Goal: Task Accomplishment & Management: Use online tool/utility

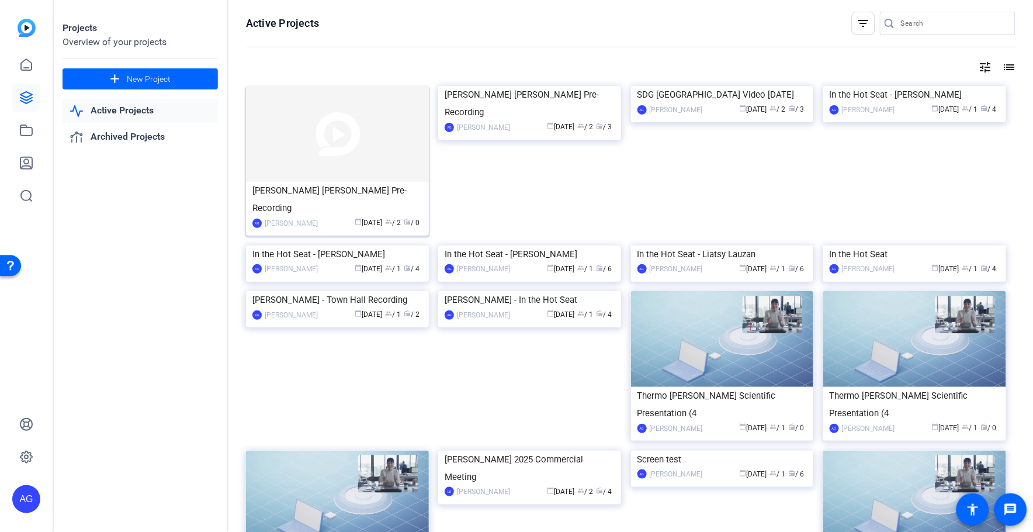
click at [318, 182] on div "[PERSON_NAME] [PERSON_NAME] Pre-Recording" at bounding box center [337, 199] width 170 height 35
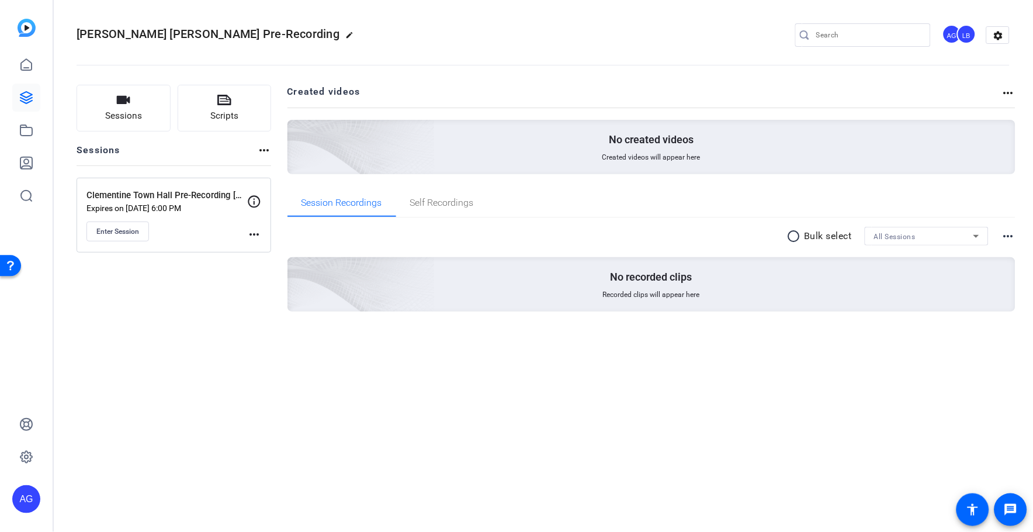
click at [252, 235] on mat-icon "more_horiz" at bounding box center [254, 234] width 14 height 14
click at [103, 239] on div at bounding box center [516, 266] width 1033 height 532
click at [113, 232] on span "Enter Session" at bounding box center [117, 231] width 43 height 9
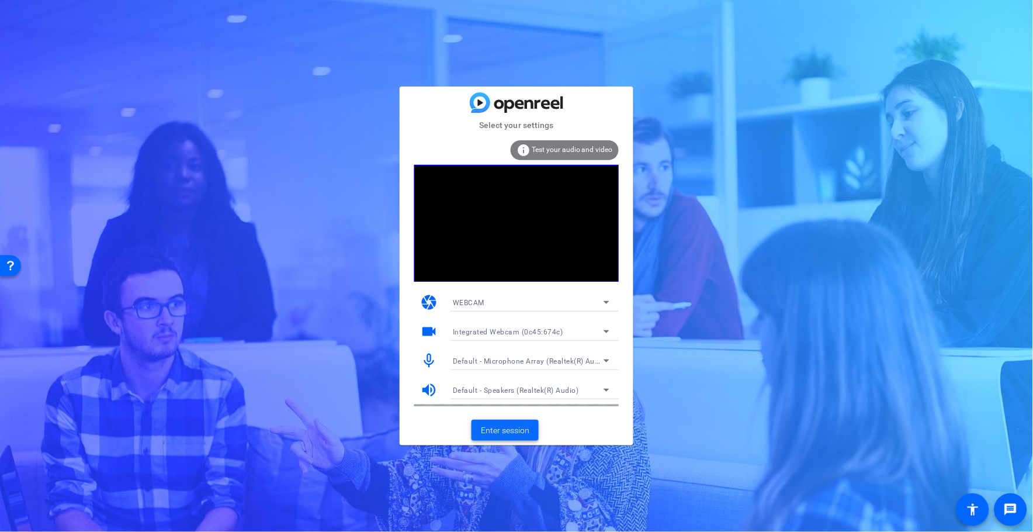
click at [505, 426] on span "Enter session" at bounding box center [505, 430] width 48 height 12
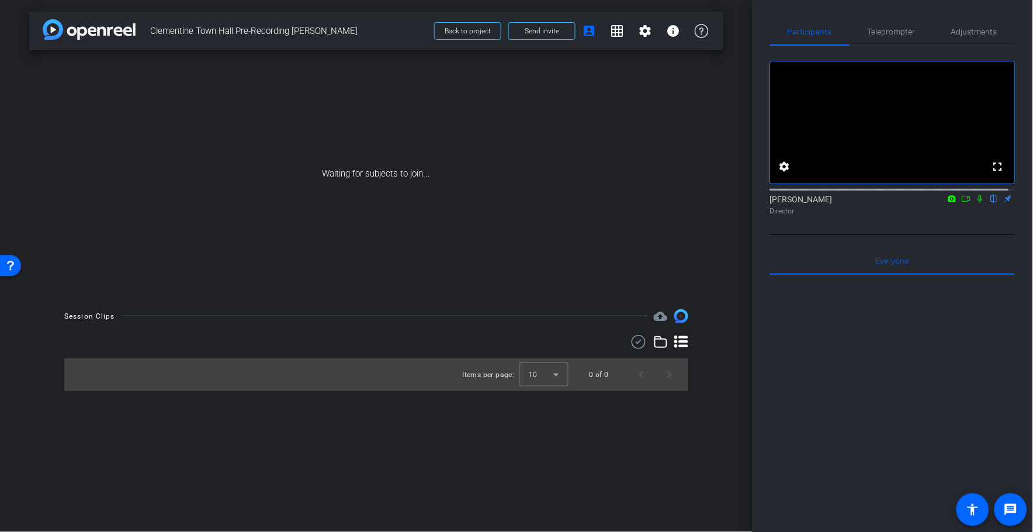
click at [553, 8] on div "arrow_back [GEOGRAPHIC_DATA] Pre-Recording [PERSON_NAME] Back to project Send i…" at bounding box center [376, 266] width 752 height 532
click at [32, 374] on div "Session Clips cloud_upload Items per page: 10 0 of 0" at bounding box center [376, 350] width 694 height 82
click at [962, 203] on icon at bounding box center [966, 199] width 9 height 8
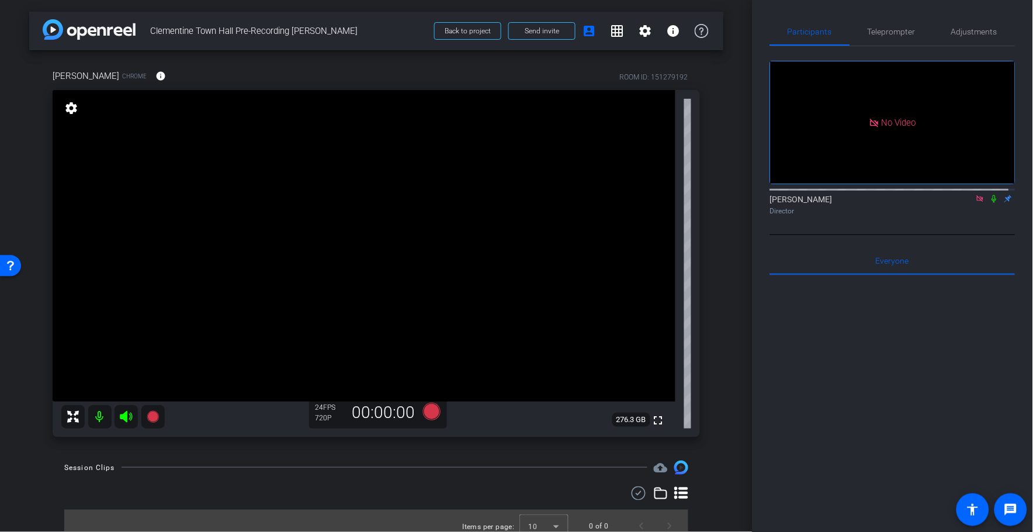
click at [977, 202] on icon at bounding box center [980, 198] width 6 height 6
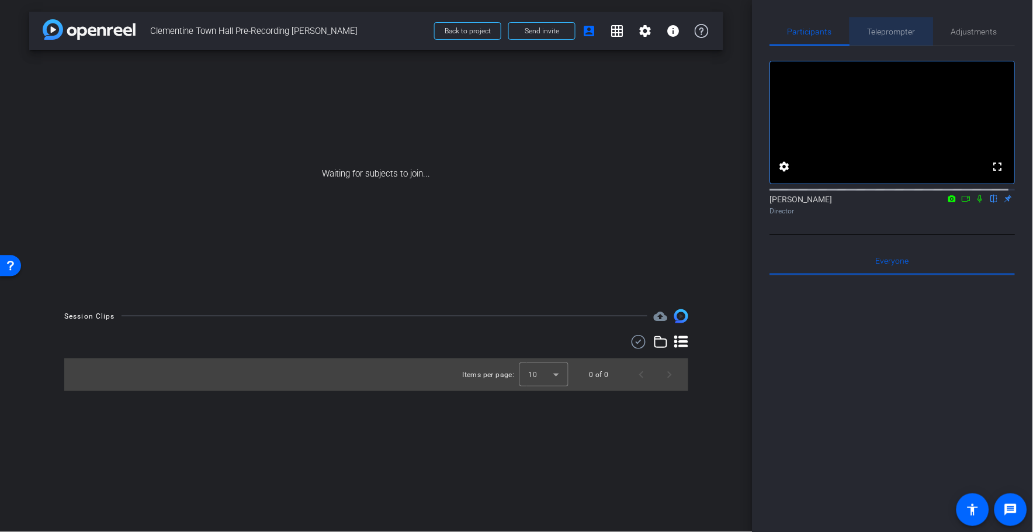
click at [912, 29] on span "Teleprompter" at bounding box center [892, 31] width 48 height 8
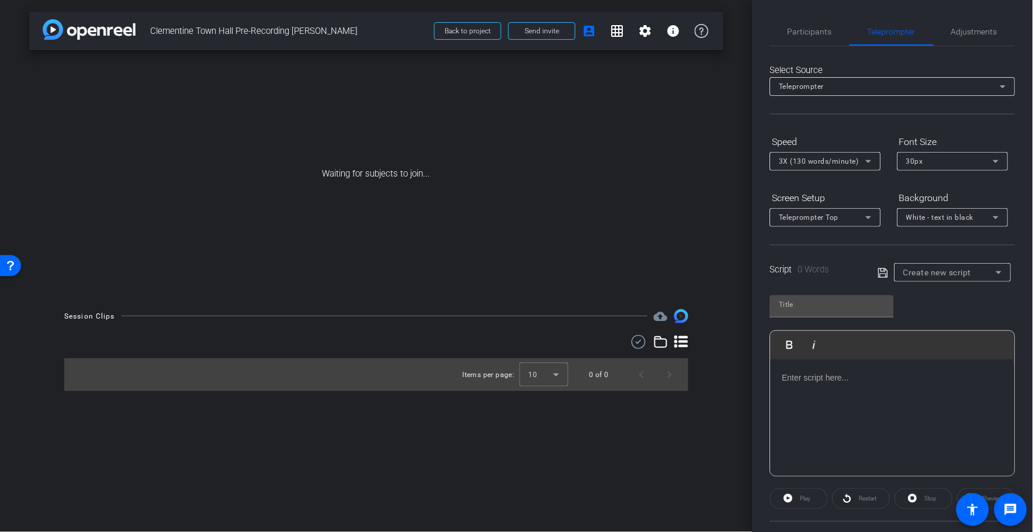
click at [939, 270] on span "Create new script" at bounding box center [938, 272] width 68 height 9
click at [939, 313] on span "[PERSON_NAME] [PERSON_NAME] Town [PERSON_NAME] Script" at bounding box center [948, 313] width 95 height 14
type input "[PERSON_NAME] [PERSON_NAME] Town [PERSON_NAME] Script"
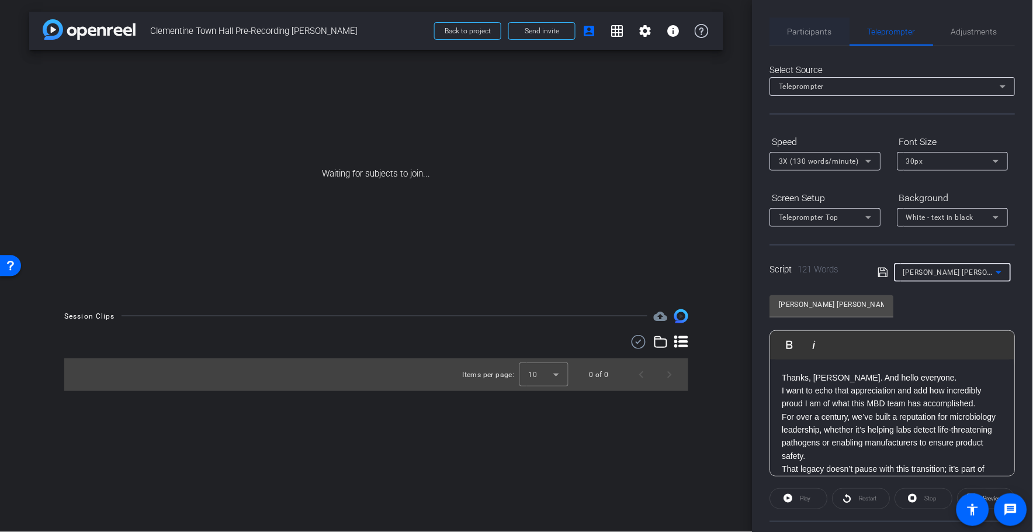
click at [810, 34] on span "Participants" at bounding box center [810, 31] width 44 height 8
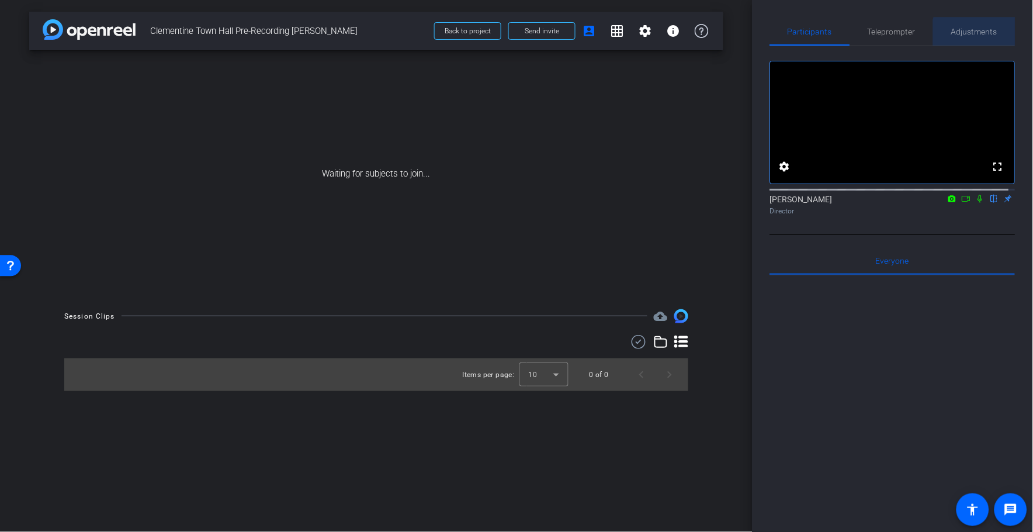
click at [977, 37] on span "Adjustments" at bounding box center [975, 32] width 46 height 28
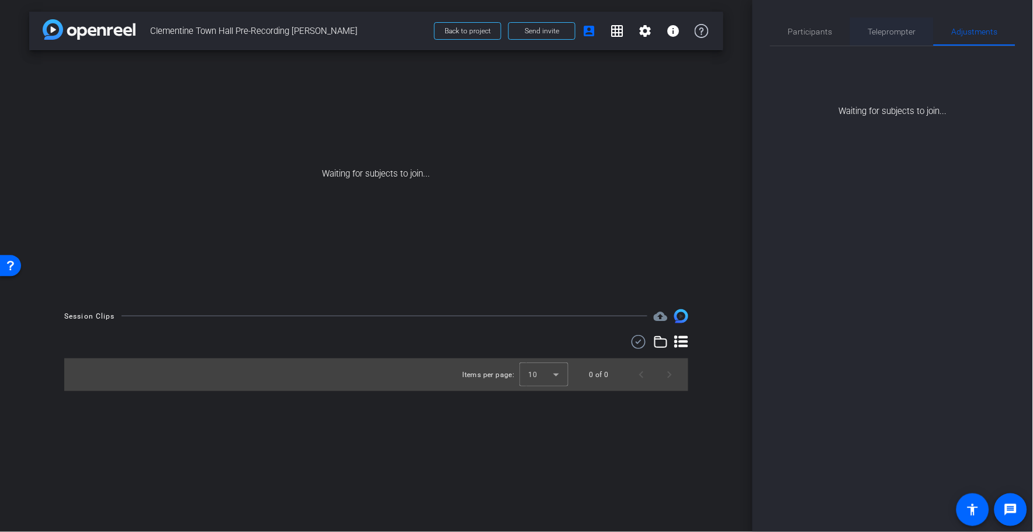
click at [888, 41] on span "Teleprompter" at bounding box center [892, 32] width 48 height 28
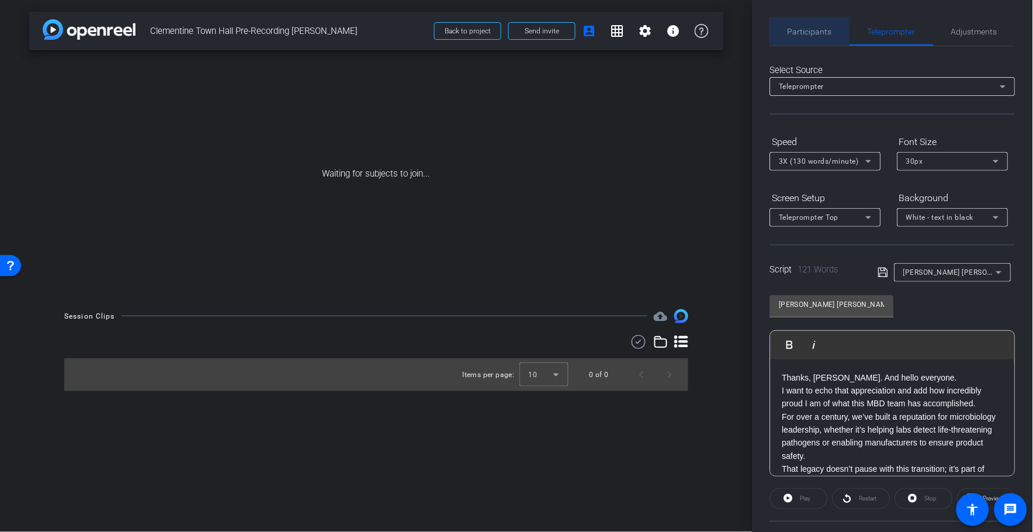
click at [828, 22] on span "Participants" at bounding box center [810, 32] width 44 height 28
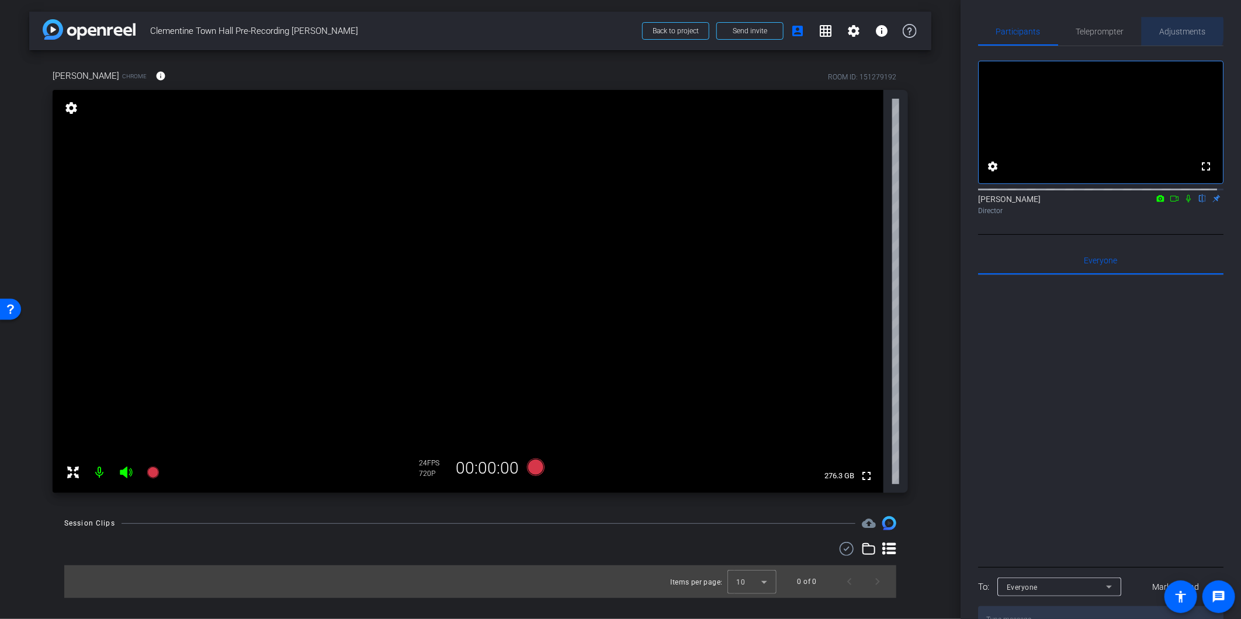
click at [1032, 29] on span "Adjustments" at bounding box center [1183, 31] width 46 height 8
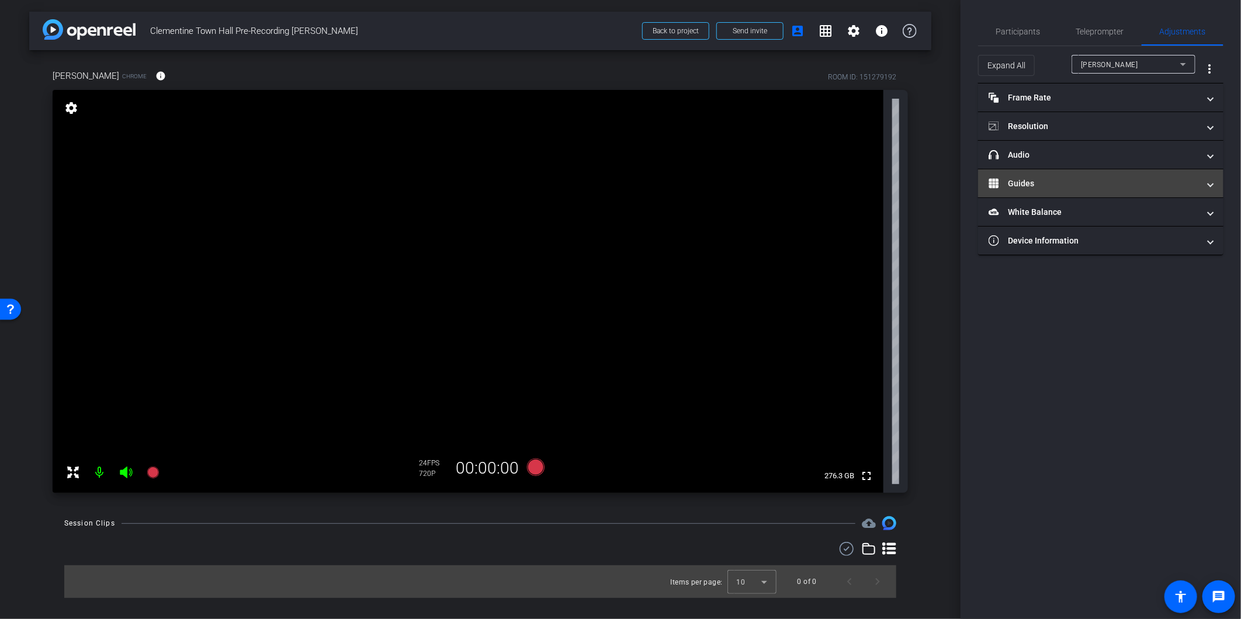
click at [1032, 182] on mat-panel-title "Guides" at bounding box center [1093, 184] width 210 height 12
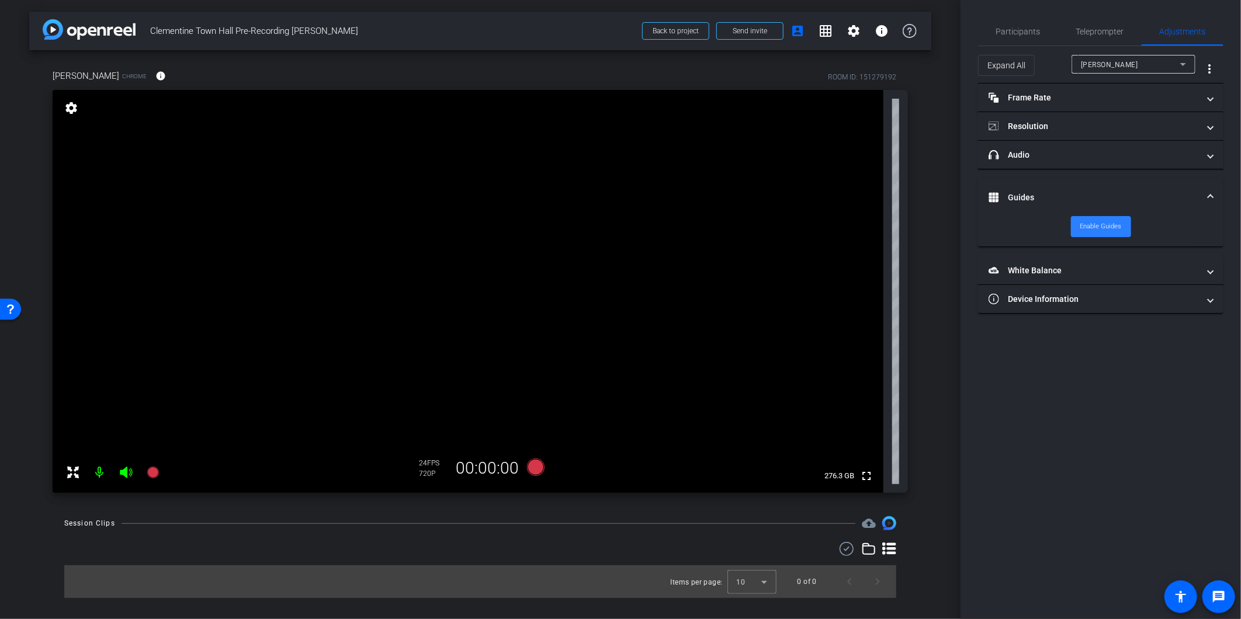
click at [1032, 231] on span "Enable Guides" at bounding box center [1100, 227] width 41 height 18
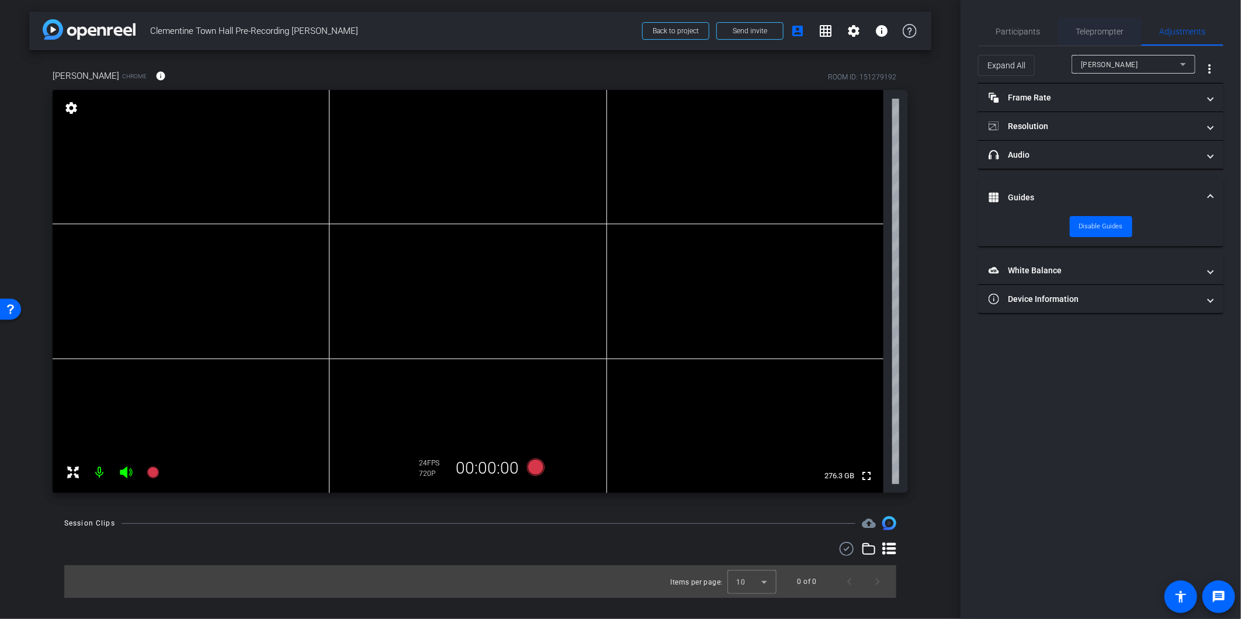
click at [1032, 37] on span "Teleprompter" at bounding box center [1100, 32] width 48 height 28
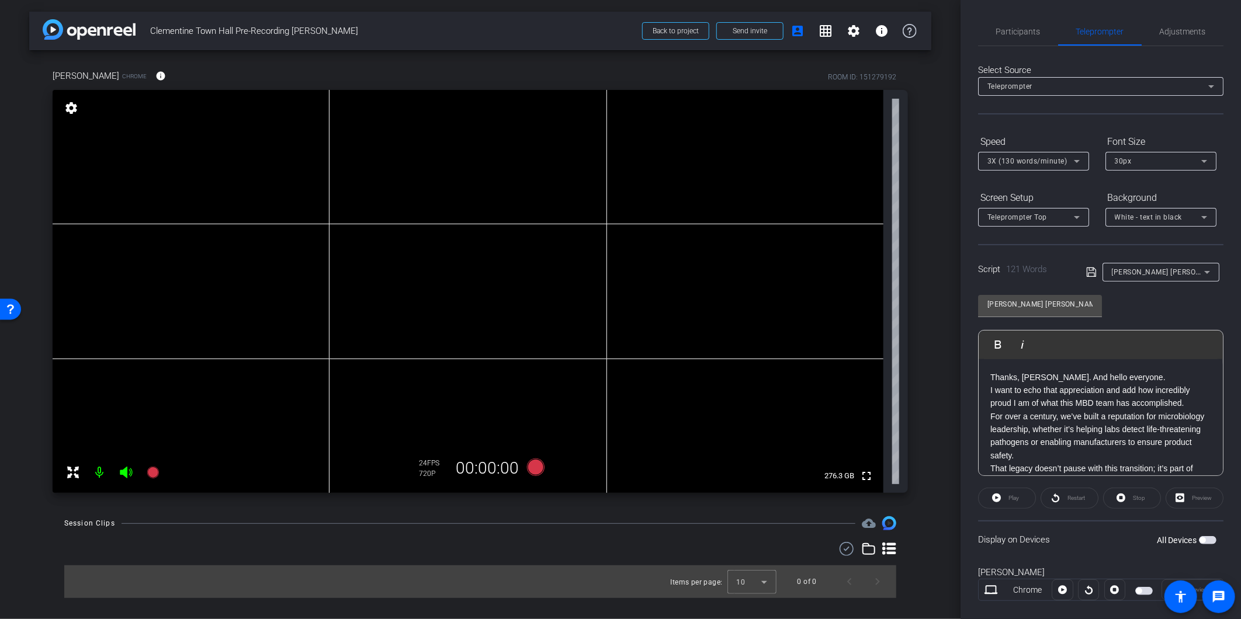
click at [1032, 377] on p "Thanks, [PERSON_NAME]. And hello everyone." at bounding box center [1100, 377] width 221 height 13
click at [1032, 471] on p "For over a century, we’ve built a reputation for microbiology leadership, wheth…" at bounding box center [1100, 449] width 221 height 53
click at [1032, 413] on p "I want to echo that appreciation and add how incredibly proud I am of what this…" at bounding box center [1100, 410] width 221 height 26
click at [1032, 416] on p "For over a century, we’ve built a reputation for microbiology leadership, wheth…" at bounding box center [1100, 397] width 221 height 53
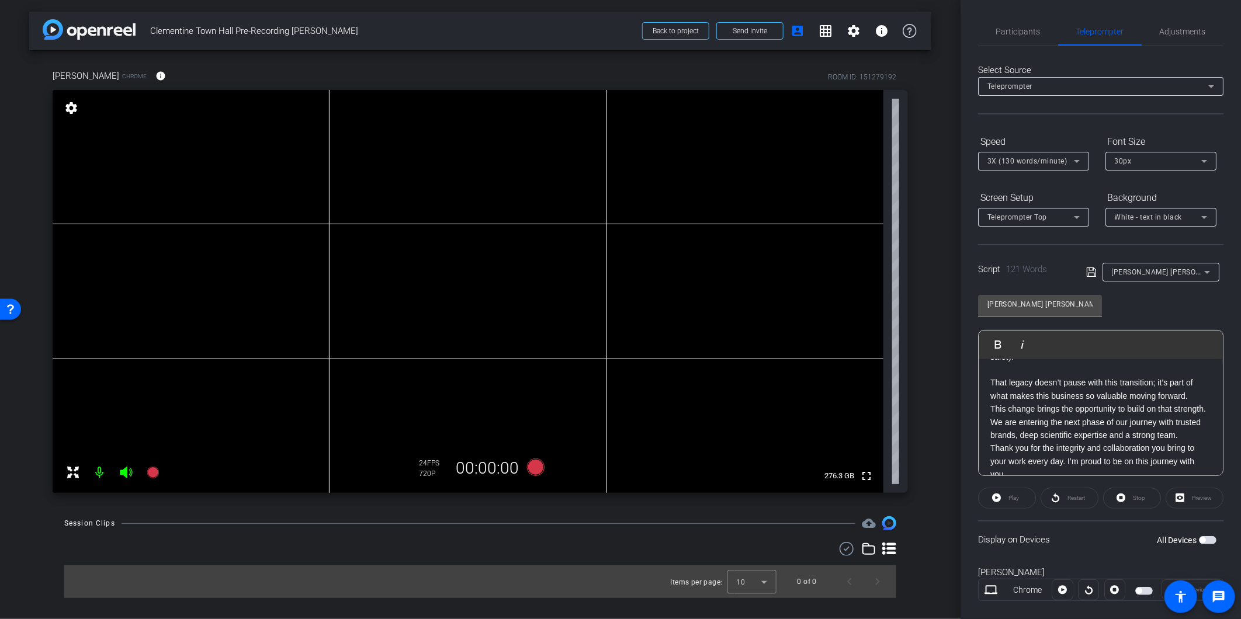
scroll to position [120, 0]
click at [1032, 397] on p "That legacy doesn’t pause with this transition; it’s part of what makes this bu…" at bounding box center [1100, 394] width 221 height 26
click at [1032, 403] on p "This change brings the opportunity to build on that strength. We are entering t…" at bounding box center [1100, 392] width 221 height 39
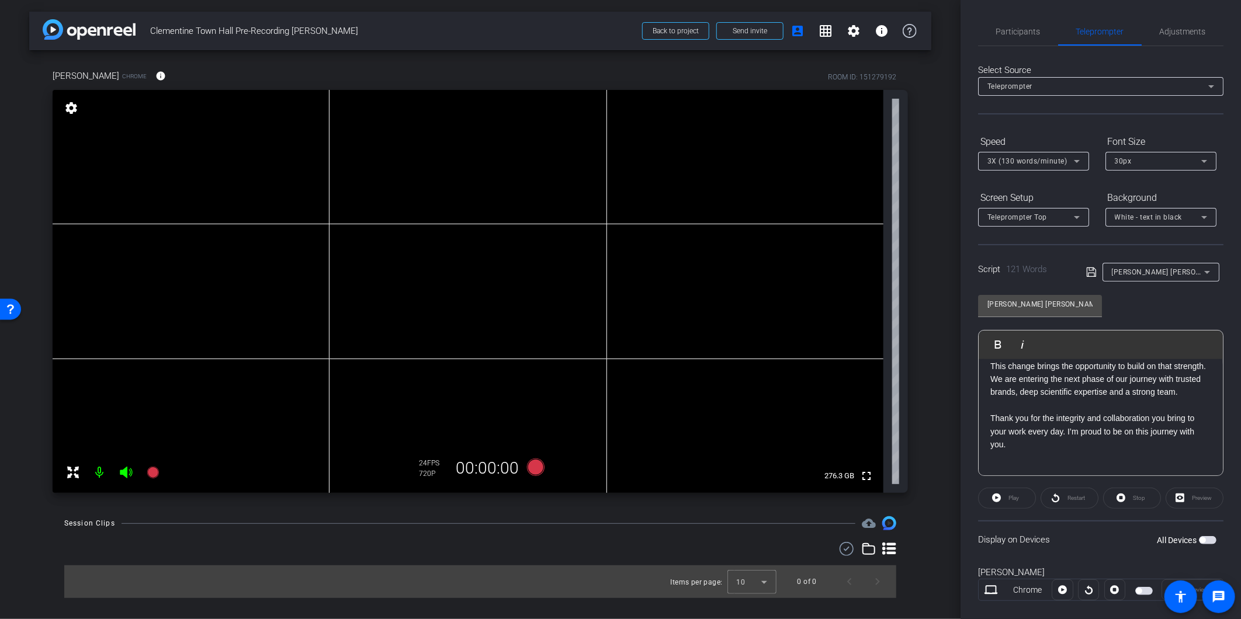
scroll to position [0, 0]
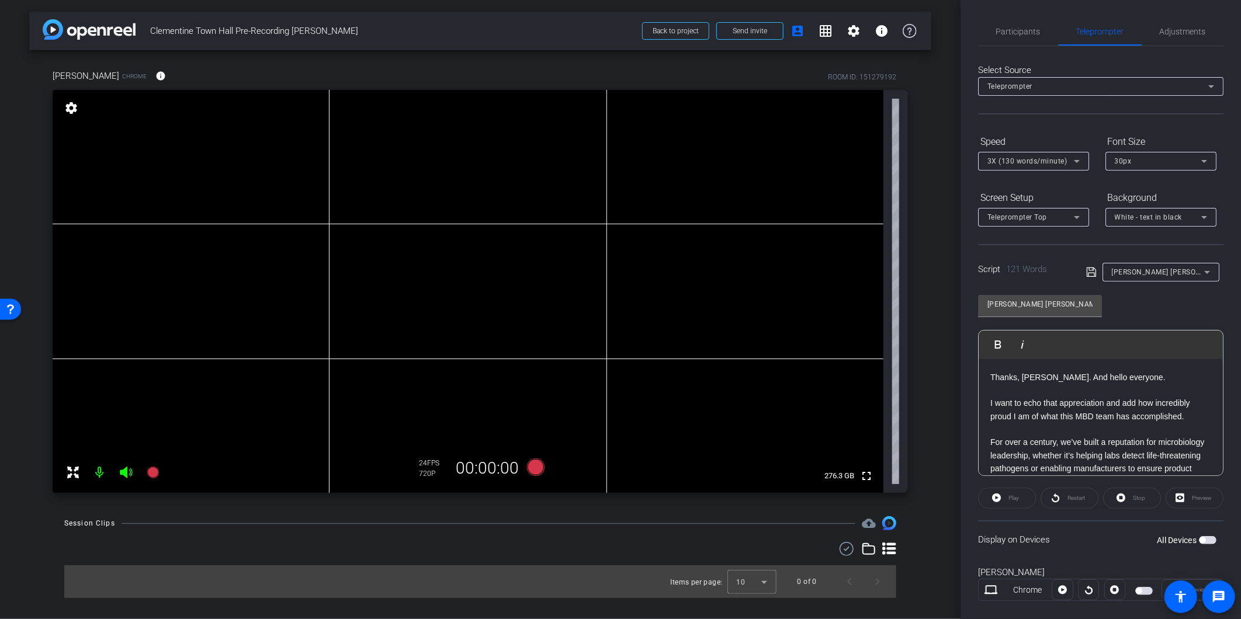
click at [1032, 311] on div "[PERSON_NAME] [PERSON_NAME] Town [PERSON_NAME] Script Play Play from this locat…" at bounding box center [1100, 381] width 245 height 190
click at [1032, 531] on span "button" at bounding box center [1208, 540] width 18 height 8
click at [1015, 499] on span "Play" at bounding box center [1013, 498] width 11 height 6
click at [1005, 497] on span "Pause" at bounding box center [1012, 498] width 19 height 16
click at [1025, 159] on span "3X (130 words/minute)" at bounding box center [1027, 161] width 80 height 8
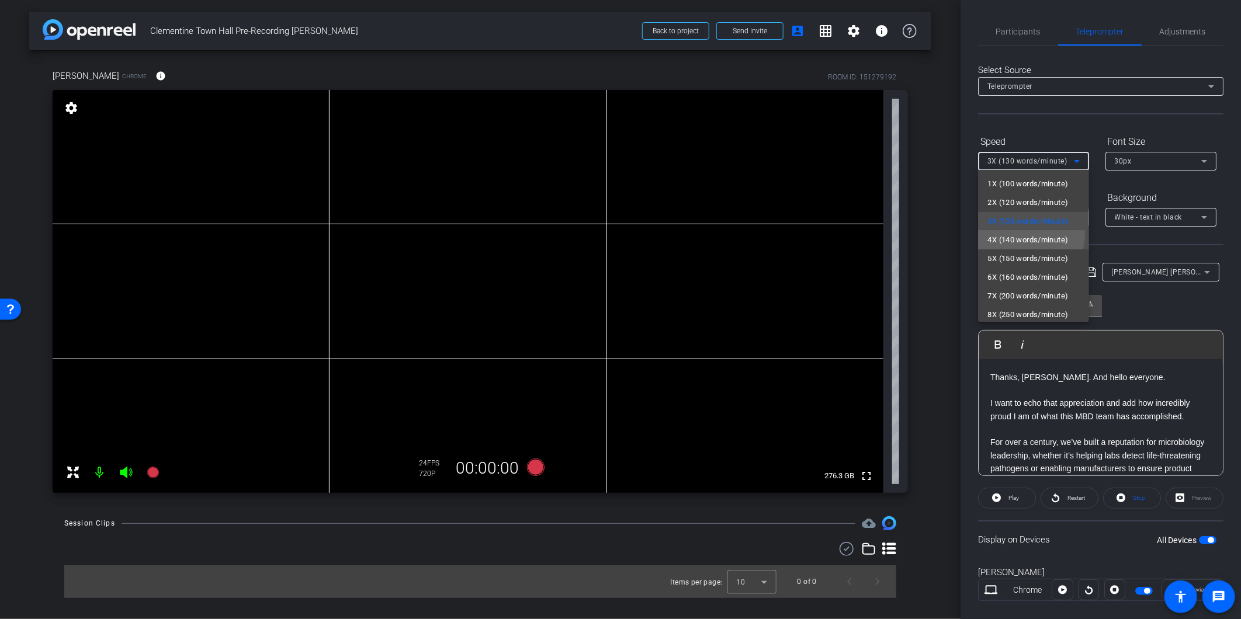
click at [1026, 234] on span "4X (140 words/minute)" at bounding box center [1027, 240] width 81 height 14
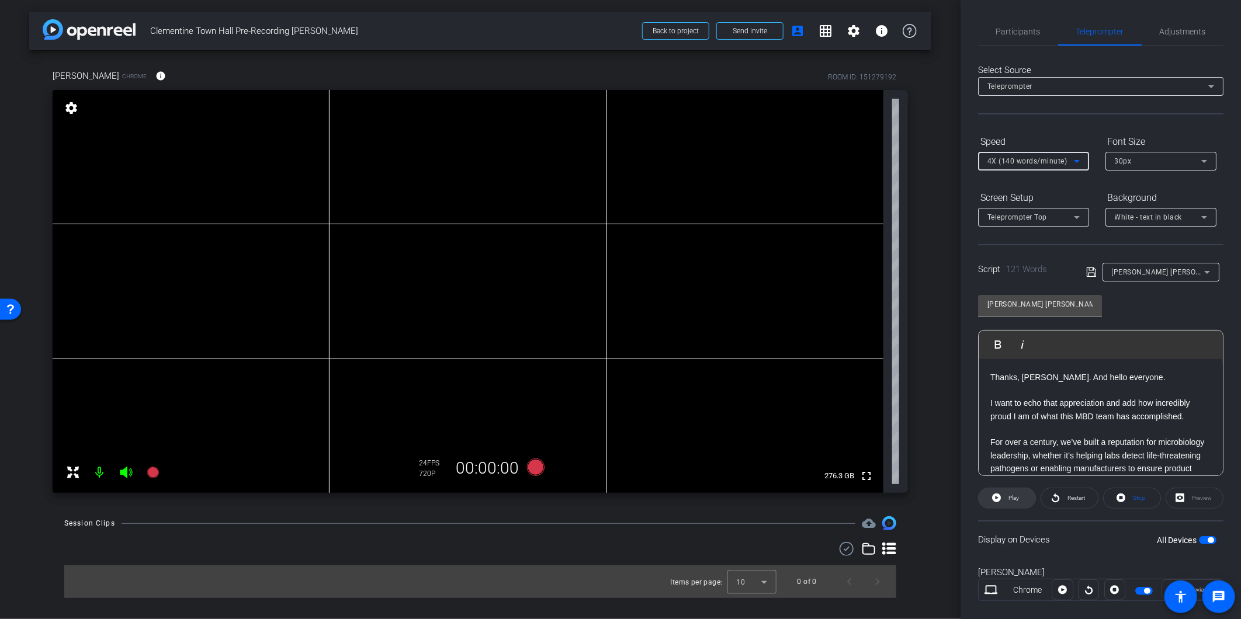
click at [1011, 500] on span "Play" at bounding box center [1011, 498] width 13 height 16
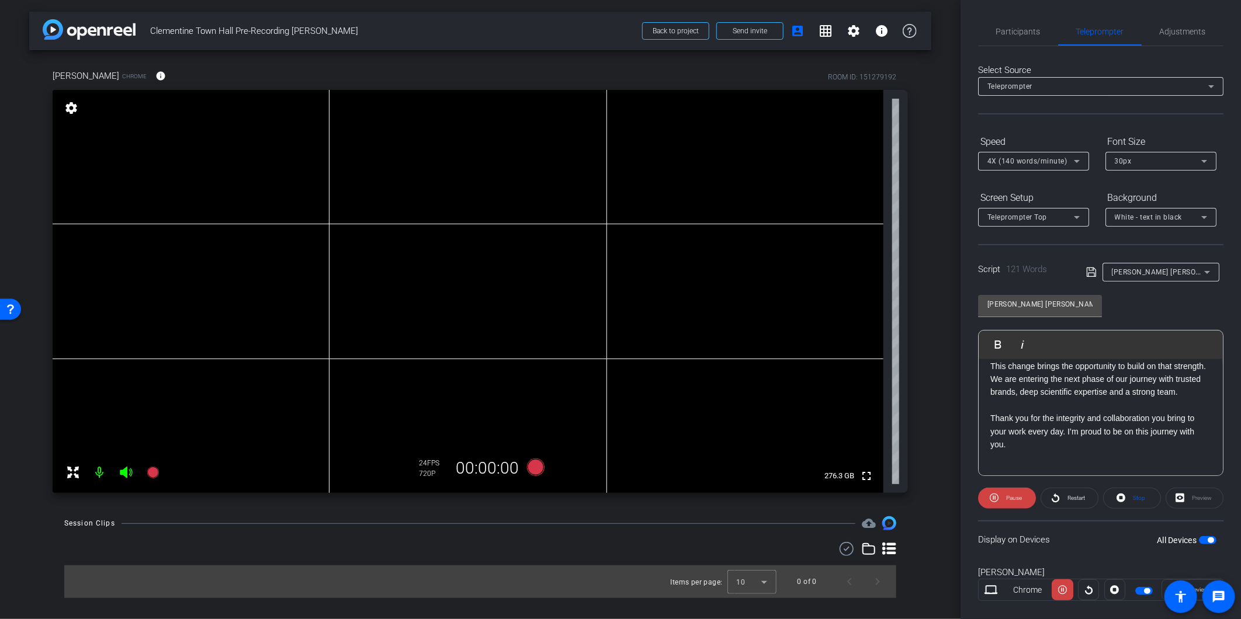
scroll to position [194, 0]
click at [1032, 500] on span "Stop" at bounding box center [1137, 498] width 15 height 16
click at [1032, 497] on div "Restart" at bounding box center [1069, 498] width 58 height 21
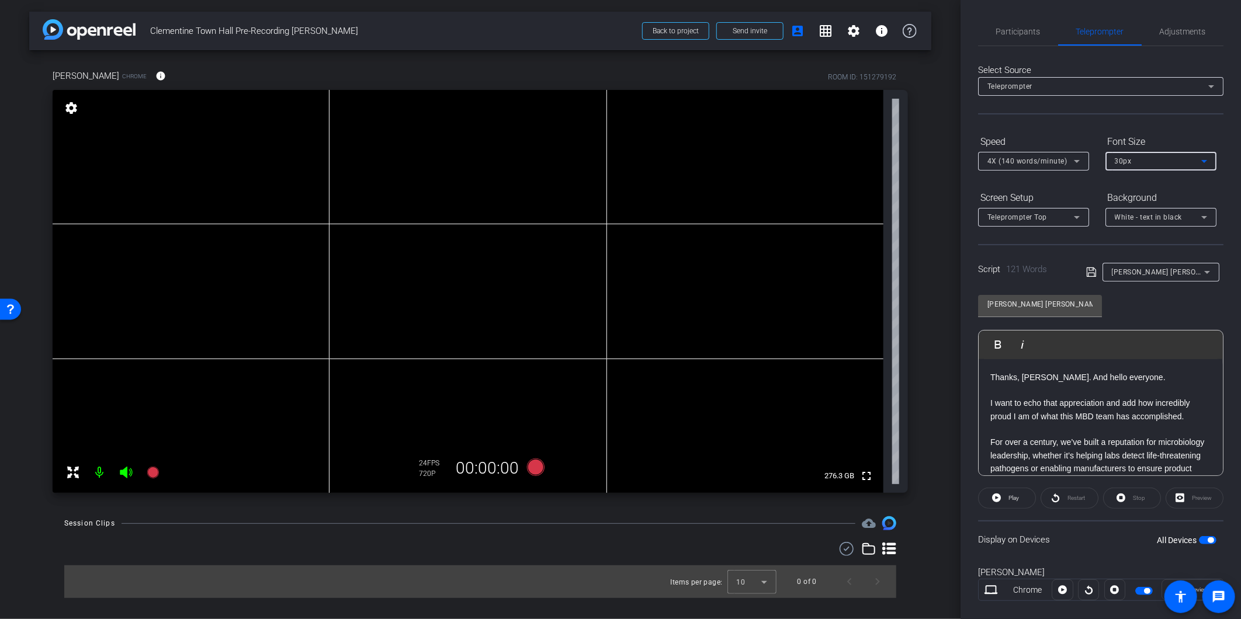
click at [1032, 164] on icon at bounding box center [1204, 161] width 14 height 14
click at [1032, 220] on mat-option "40px" at bounding box center [1160, 221] width 111 height 19
click at [1002, 494] on span at bounding box center [1006, 498] width 57 height 28
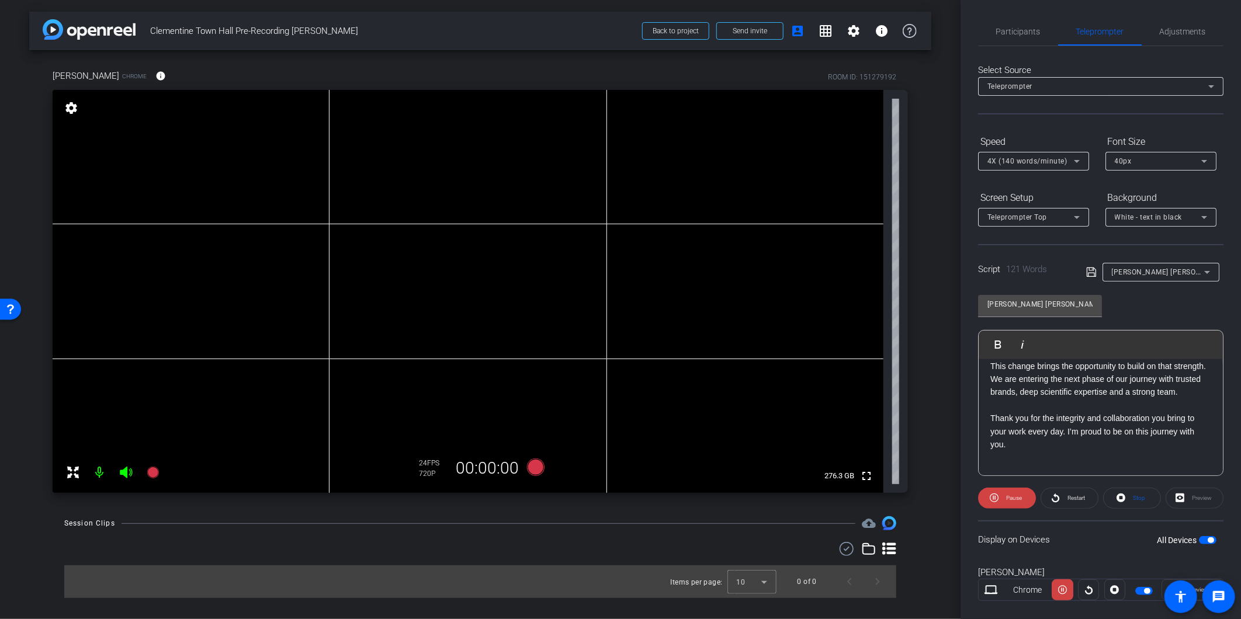
scroll to position [194, 0]
click at [1032, 498] on span "Stop" at bounding box center [1139, 498] width 12 height 6
click at [852, 35] on mat-icon "settings" at bounding box center [853, 31] width 14 height 14
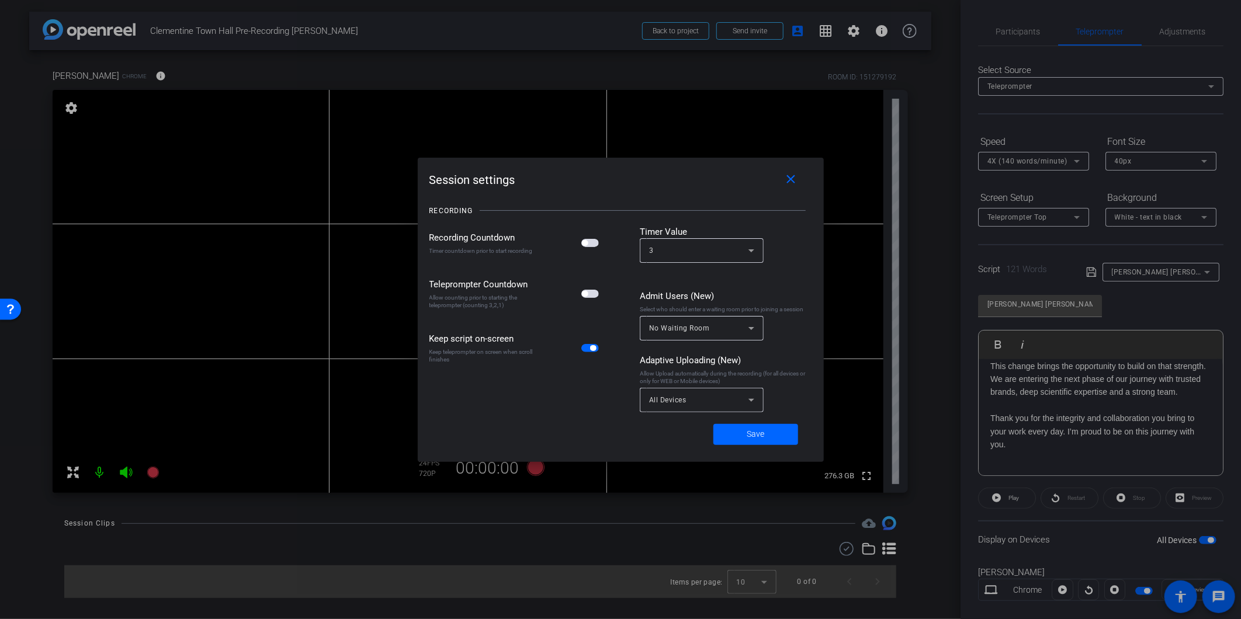
click at [590, 249] on mat-slide-toggle at bounding box center [591, 242] width 20 height 13
click at [591, 241] on span "button" at bounding box center [590, 243] width 18 height 8
click at [591, 290] on span "button" at bounding box center [590, 294] width 18 height 8
click at [792, 436] on span at bounding box center [755, 435] width 85 height 28
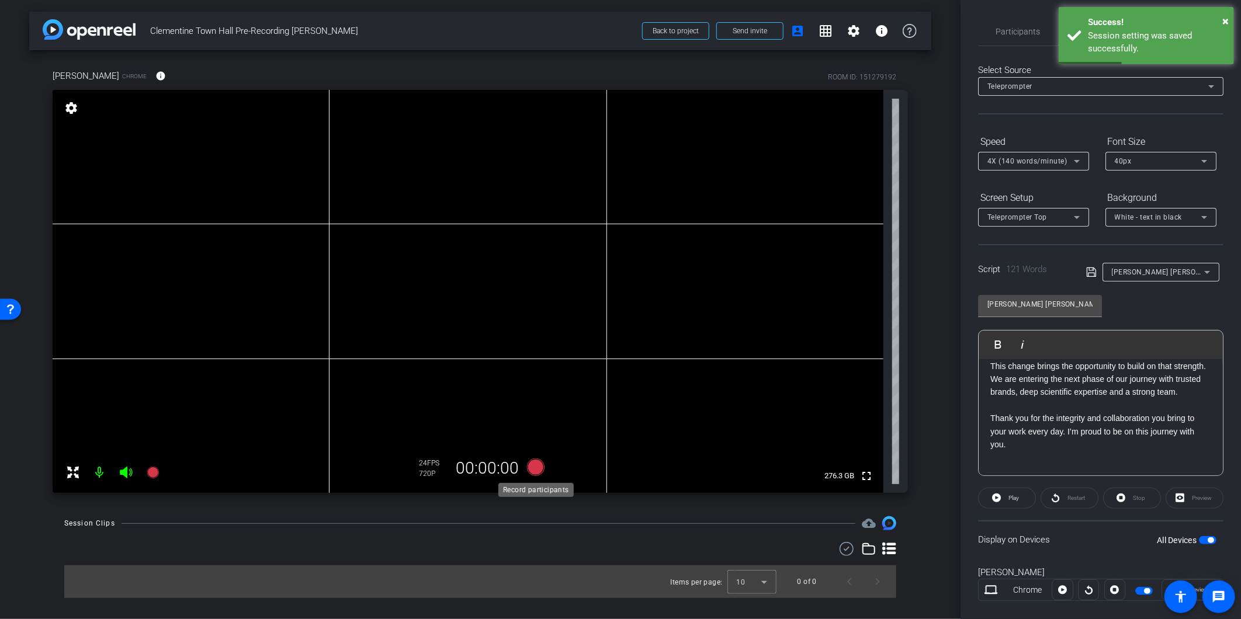
click at [529, 471] on icon at bounding box center [536, 468] width 18 height 18
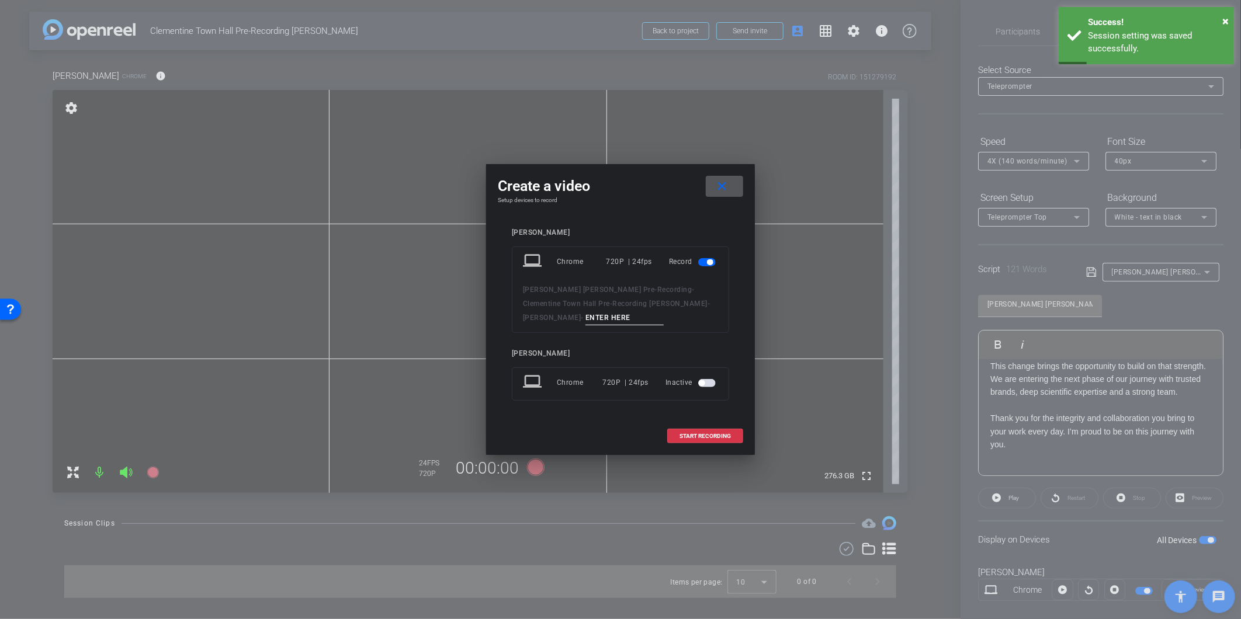
click at [619, 317] on input at bounding box center [624, 318] width 78 height 15
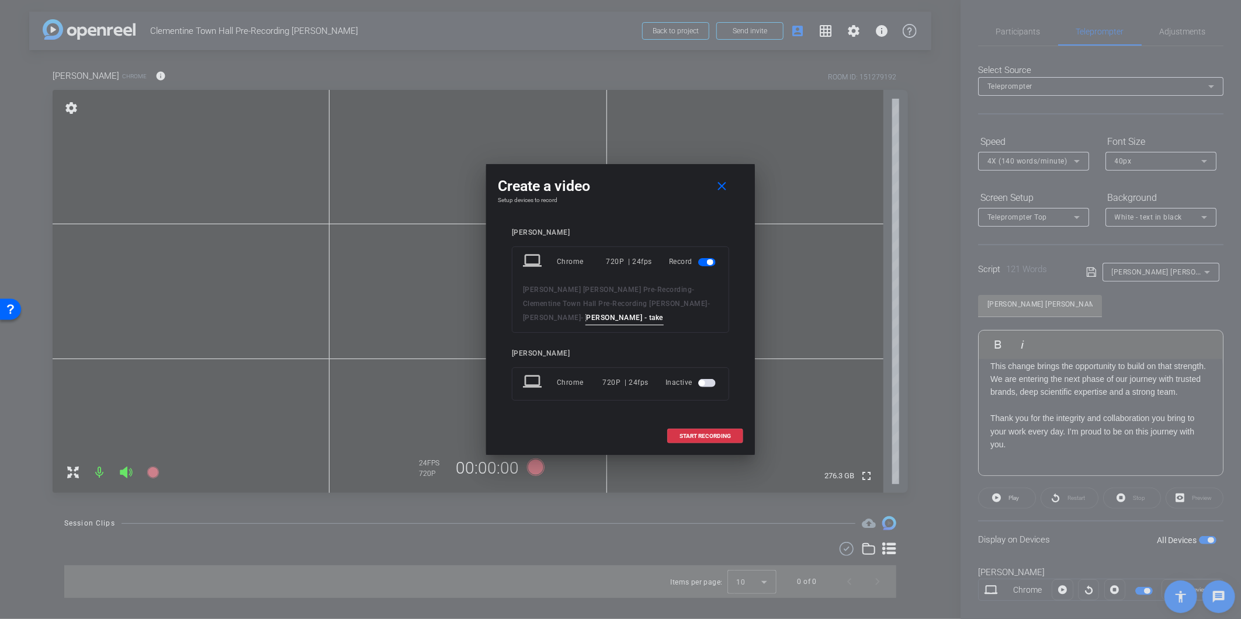
scroll to position [0, 6]
type input "[PERSON_NAME] - take 1"
click at [714, 440] on span at bounding box center [705, 436] width 75 height 28
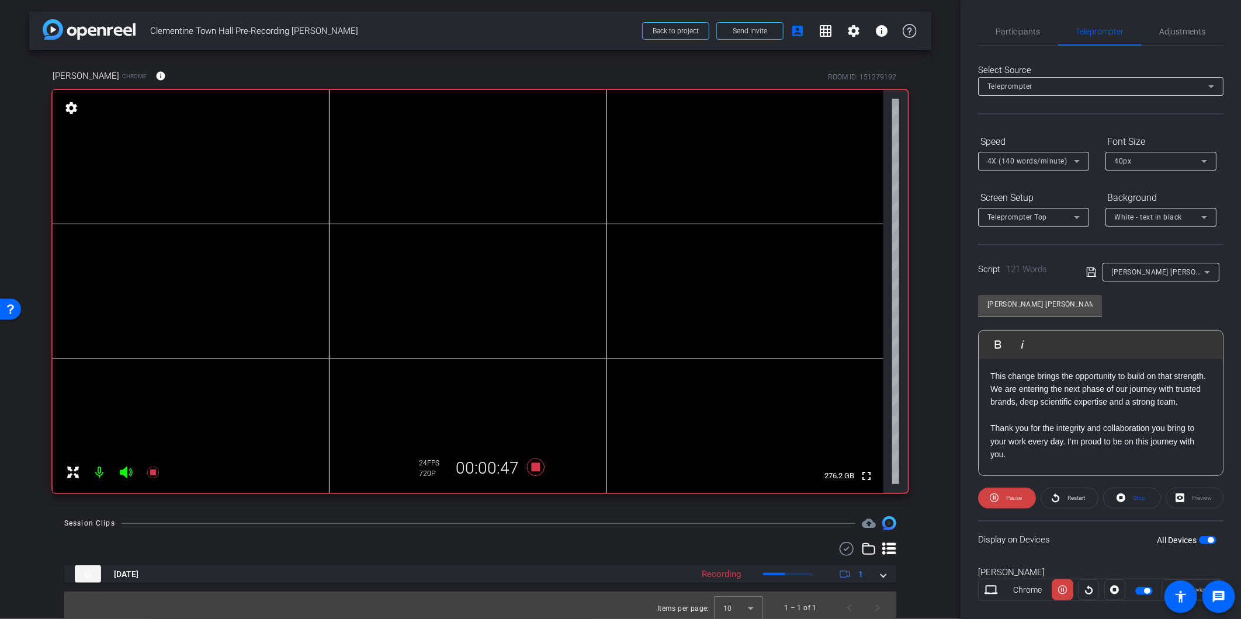
scroll to position [175, 0]
click at [1007, 498] on span "Play" at bounding box center [1011, 498] width 13 height 16
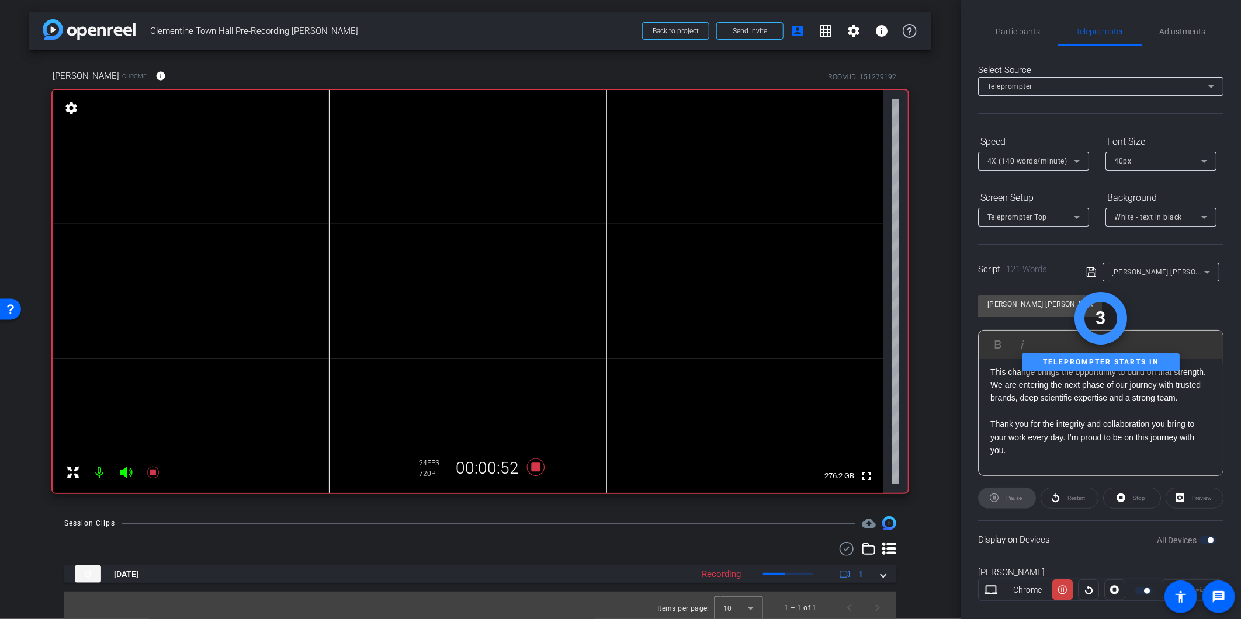
click at [1017, 499] on div "Pause" at bounding box center [1007, 498] width 58 height 21
click at [1032, 495] on div "Stop" at bounding box center [1132, 498] width 58 height 21
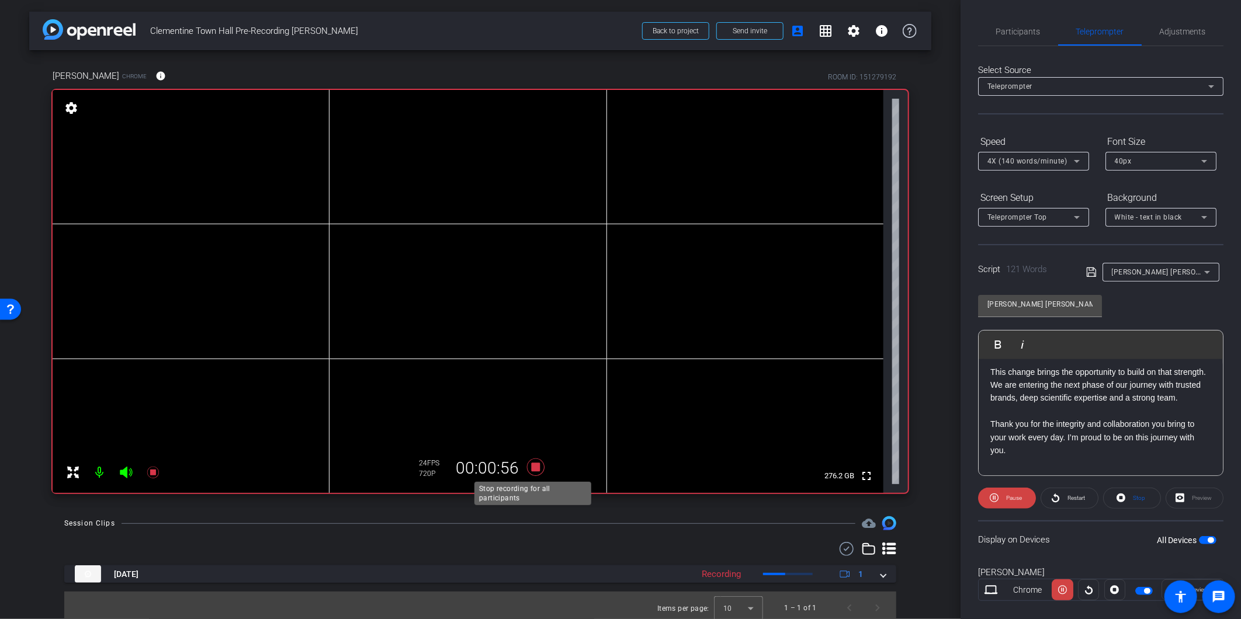
click at [526, 465] on icon at bounding box center [536, 467] width 28 height 21
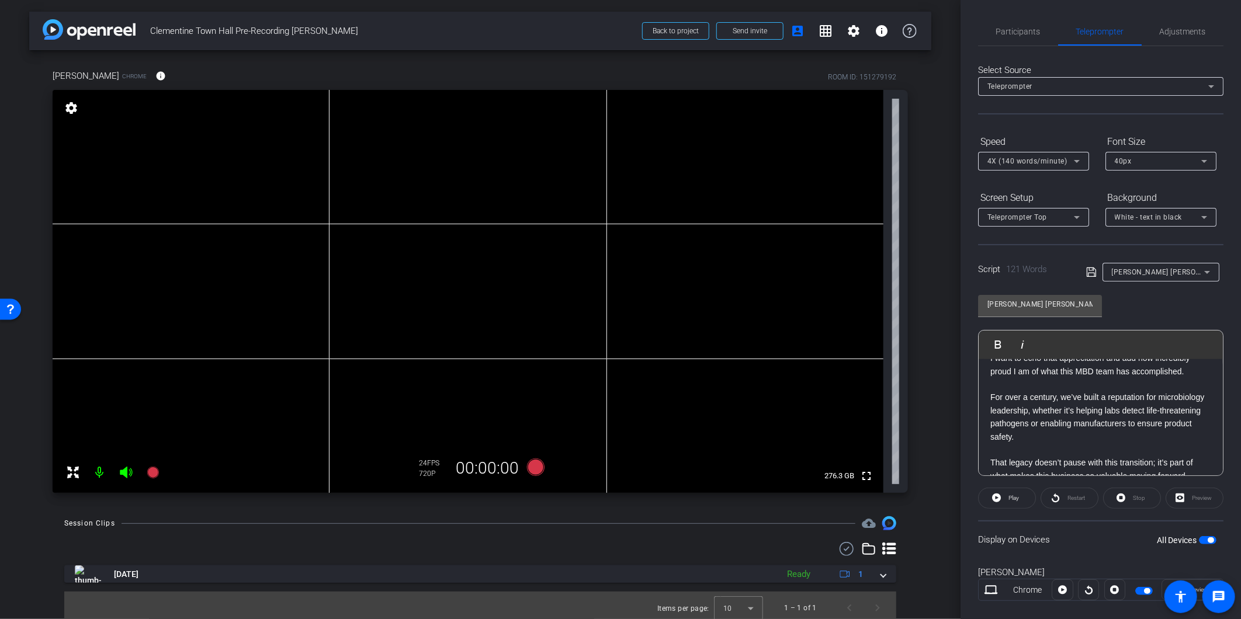
scroll to position [0, 0]
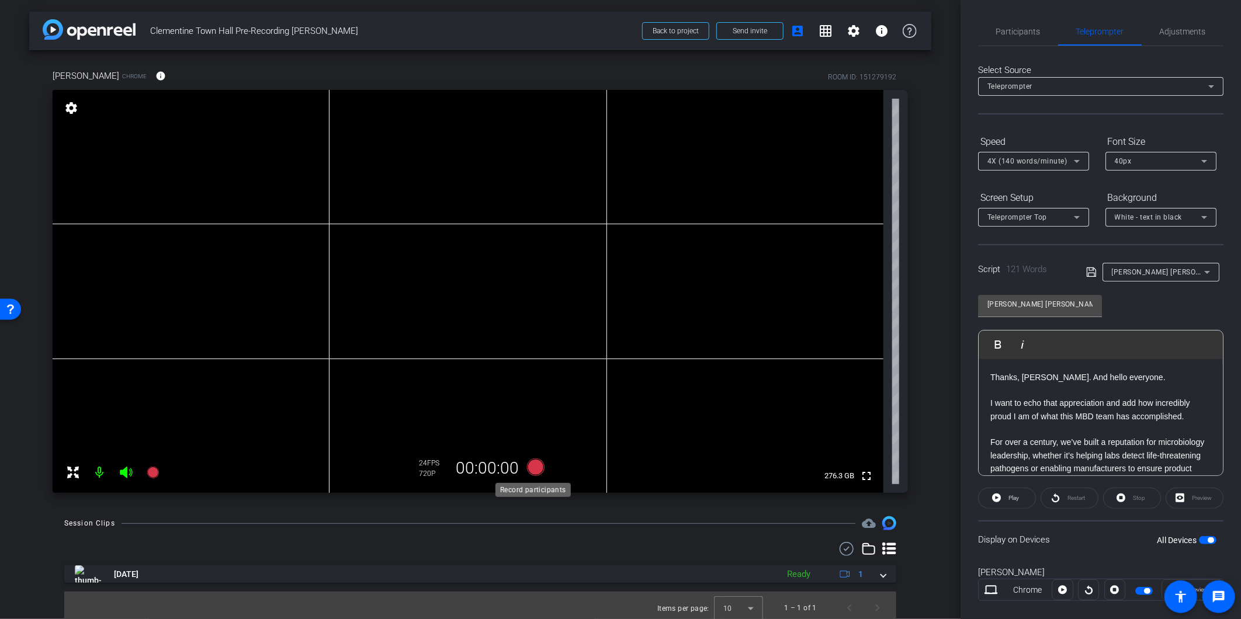
click at [527, 466] on icon at bounding box center [536, 468] width 18 height 18
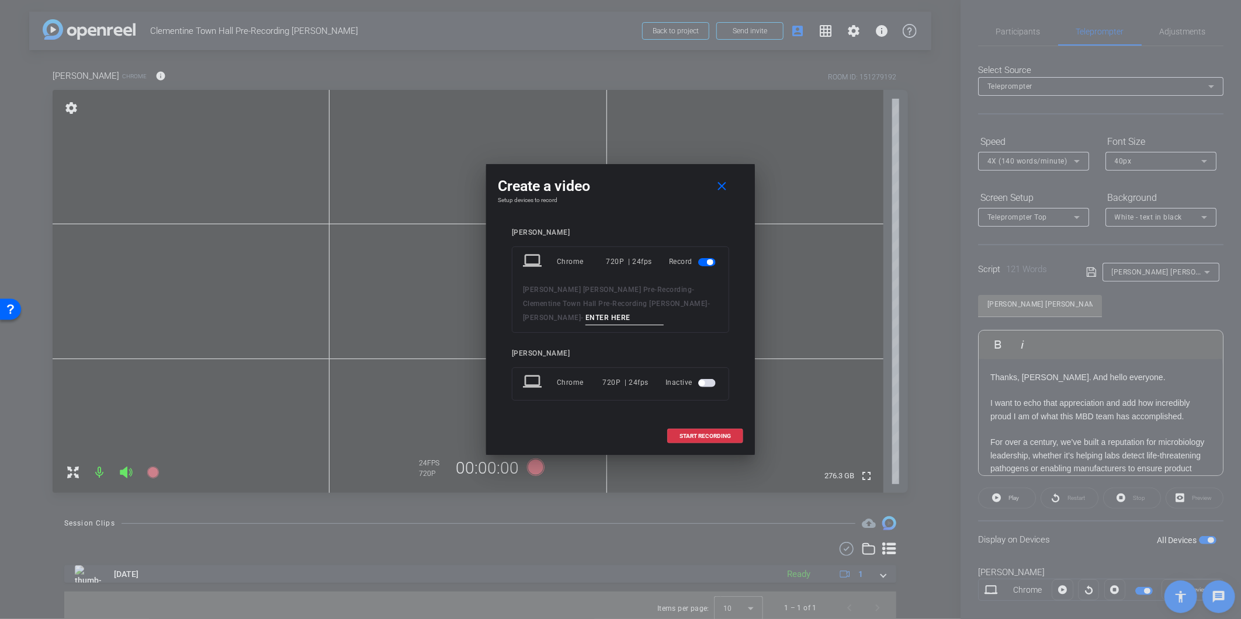
click at [608, 318] on input at bounding box center [624, 318] width 78 height 15
type input "[PERSON_NAME] - Take 2"
click at [728, 431] on span at bounding box center [705, 436] width 75 height 28
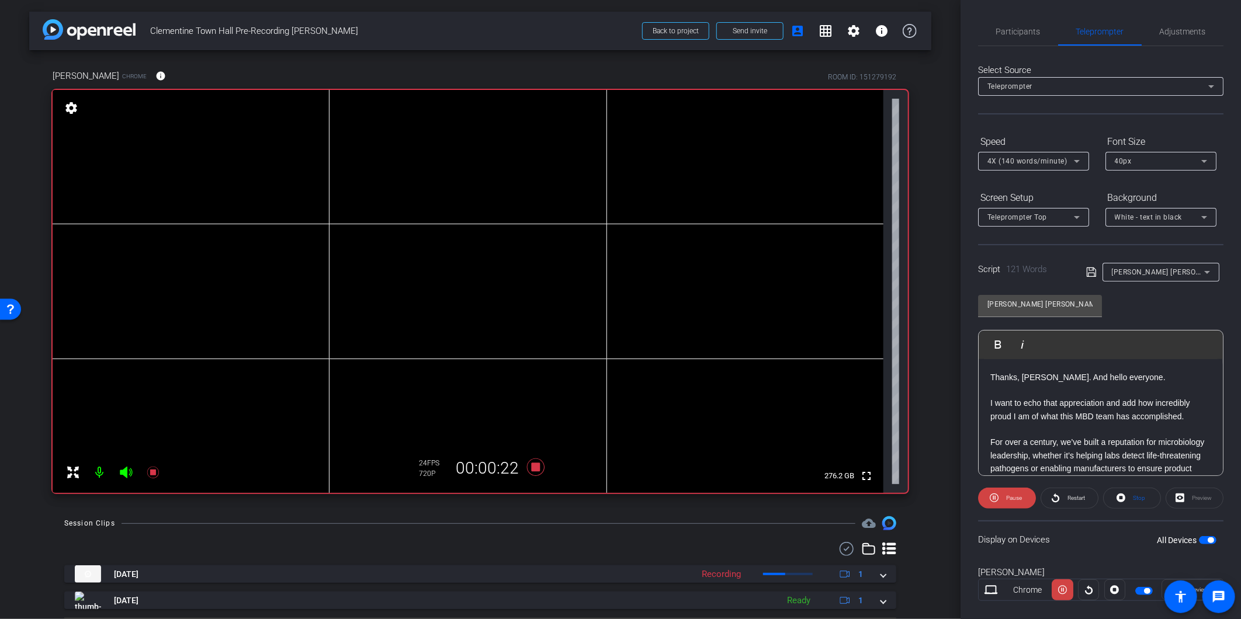
scroll to position [10, 0]
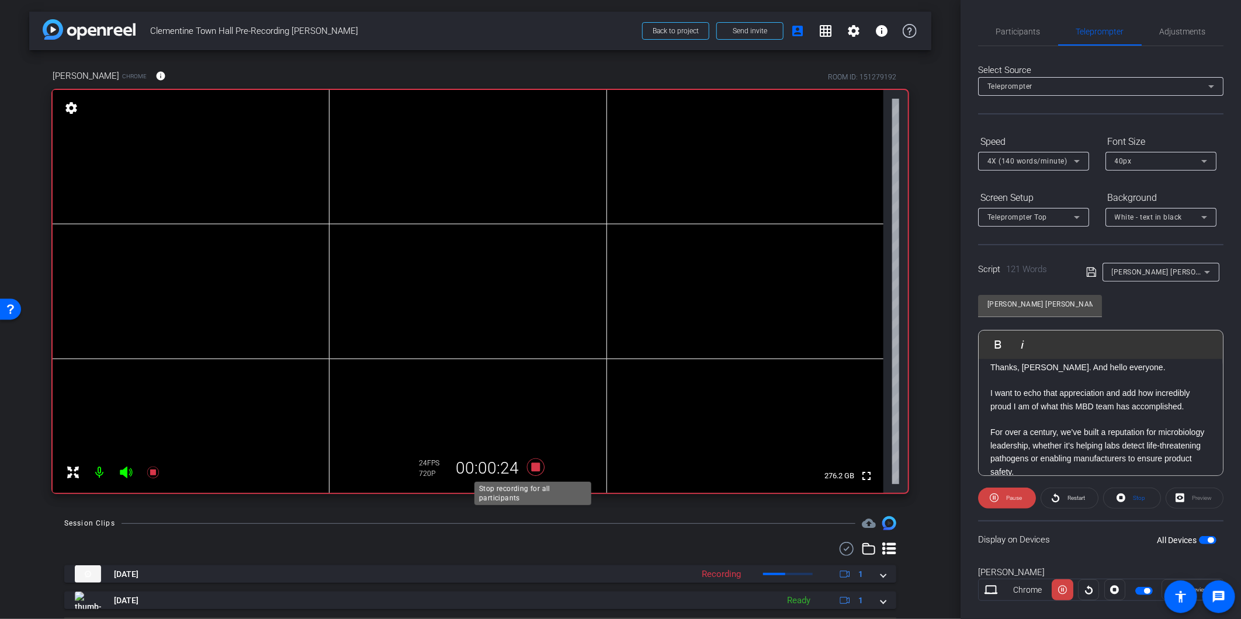
click at [533, 464] on icon at bounding box center [536, 468] width 18 height 18
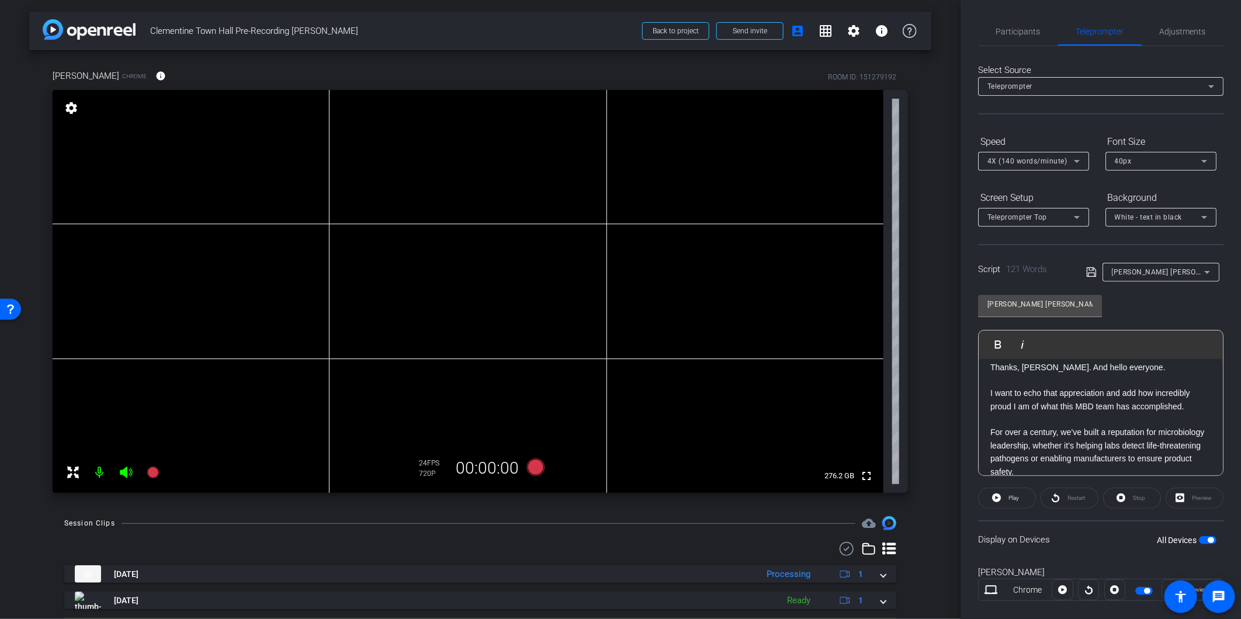
scroll to position [0, 0]
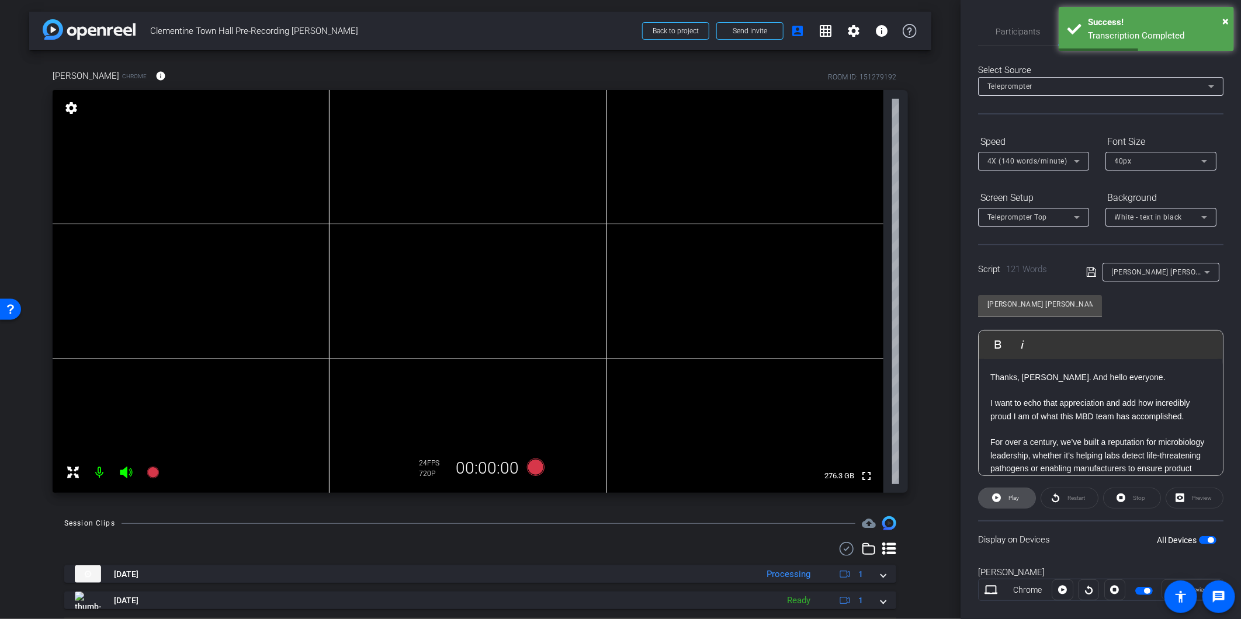
click at [1011, 495] on span "Play" at bounding box center [1013, 498] width 11 height 6
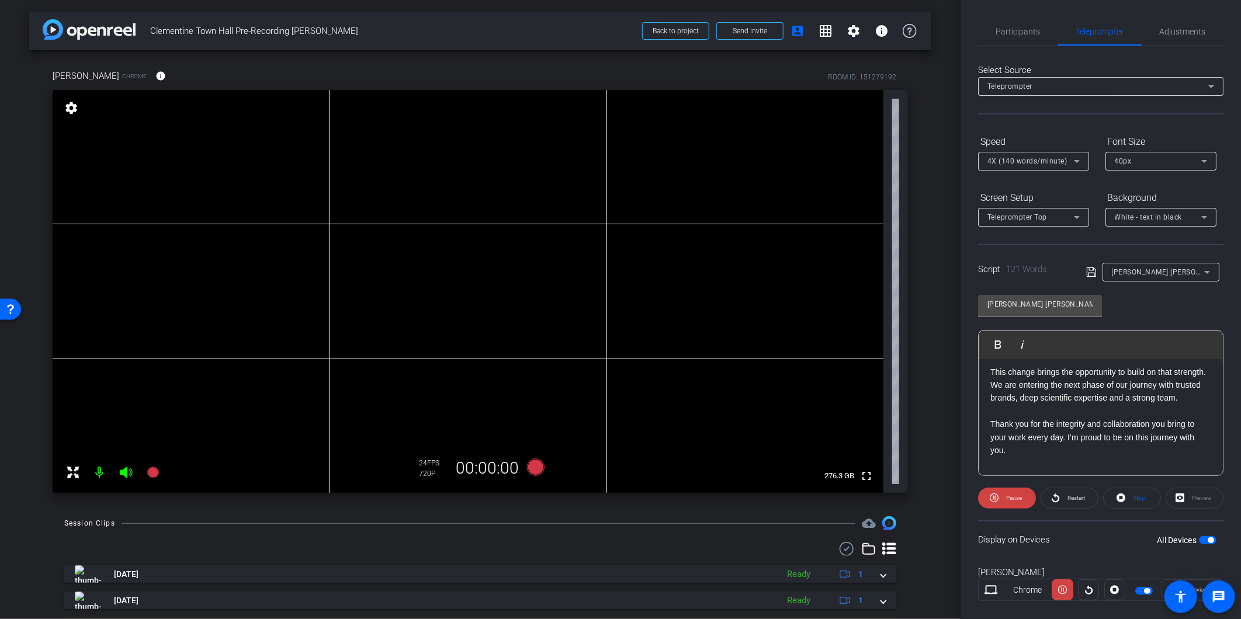
scroll to position [178, 0]
click at [536, 465] on icon at bounding box center [536, 468] width 18 height 18
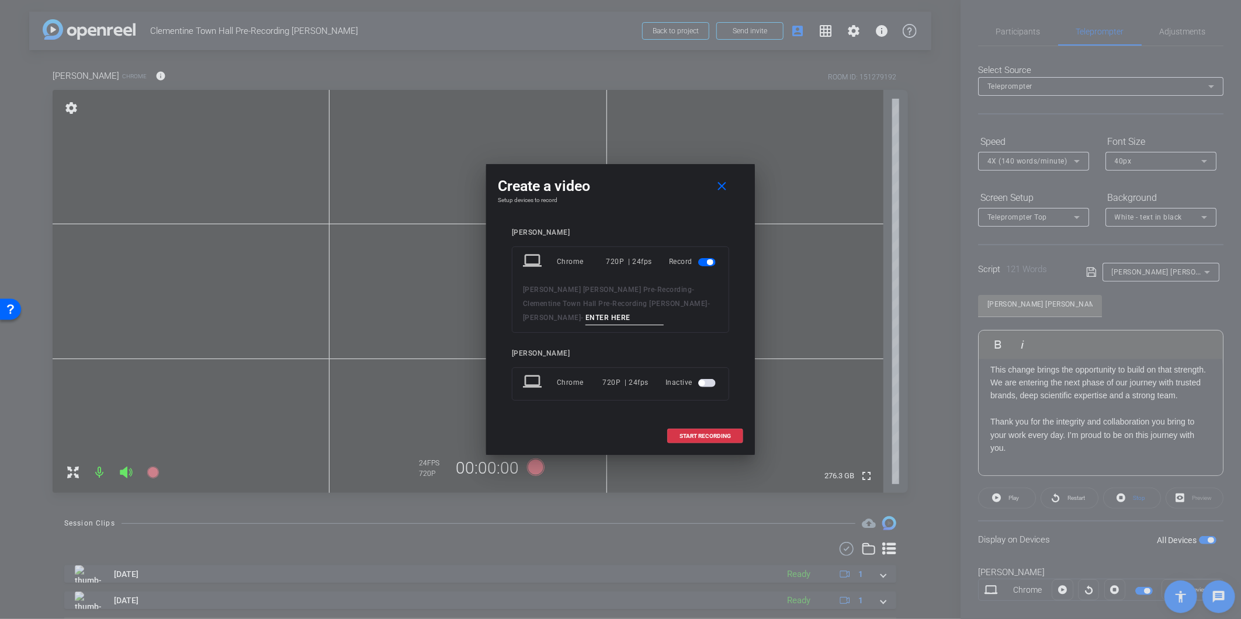
click at [617, 320] on input at bounding box center [624, 318] width 78 height 15
type input "[PERSON_NAME] Take 3"
click at [690, 433] on span "START RECORDING" at bounding box center [704, 436] width 51 height 6
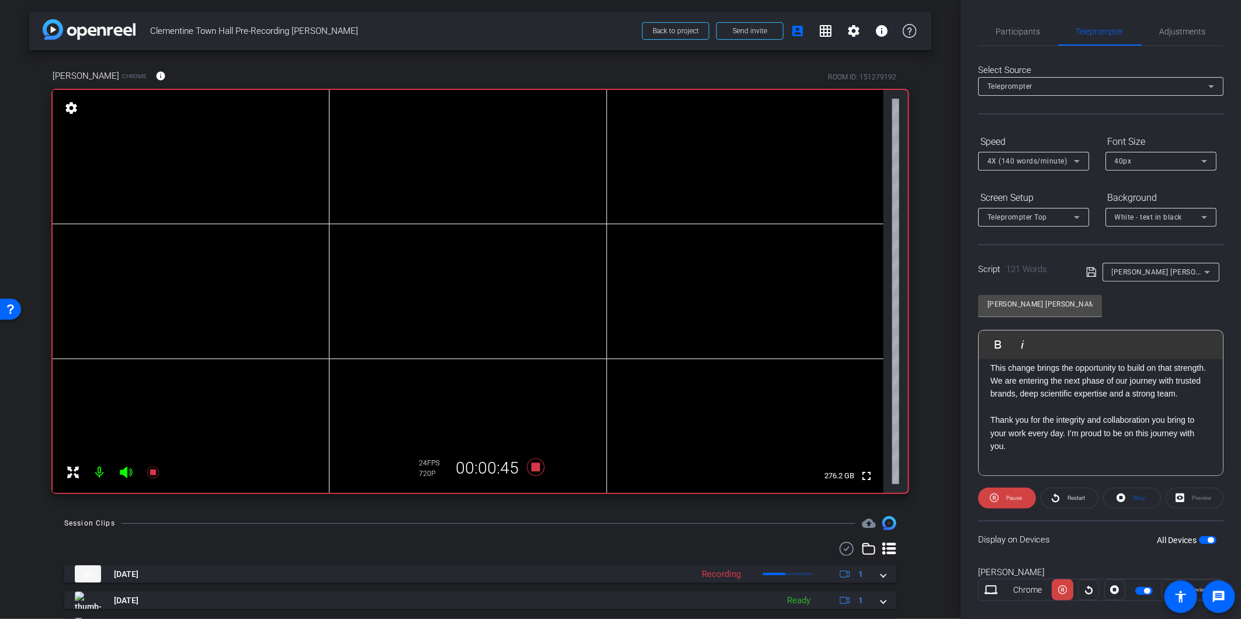
scroll to position [182, 0]
click at [536, 465] on icon at bounding box center [536, 468] width 18 height 18
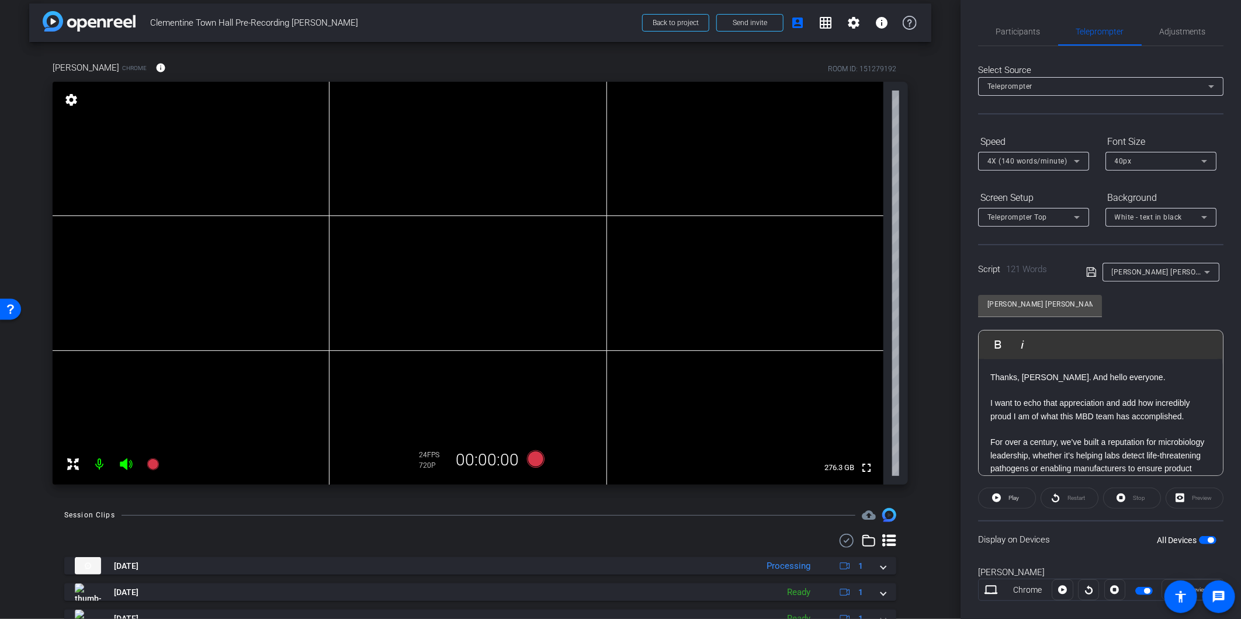
scroll to position [0, 0]
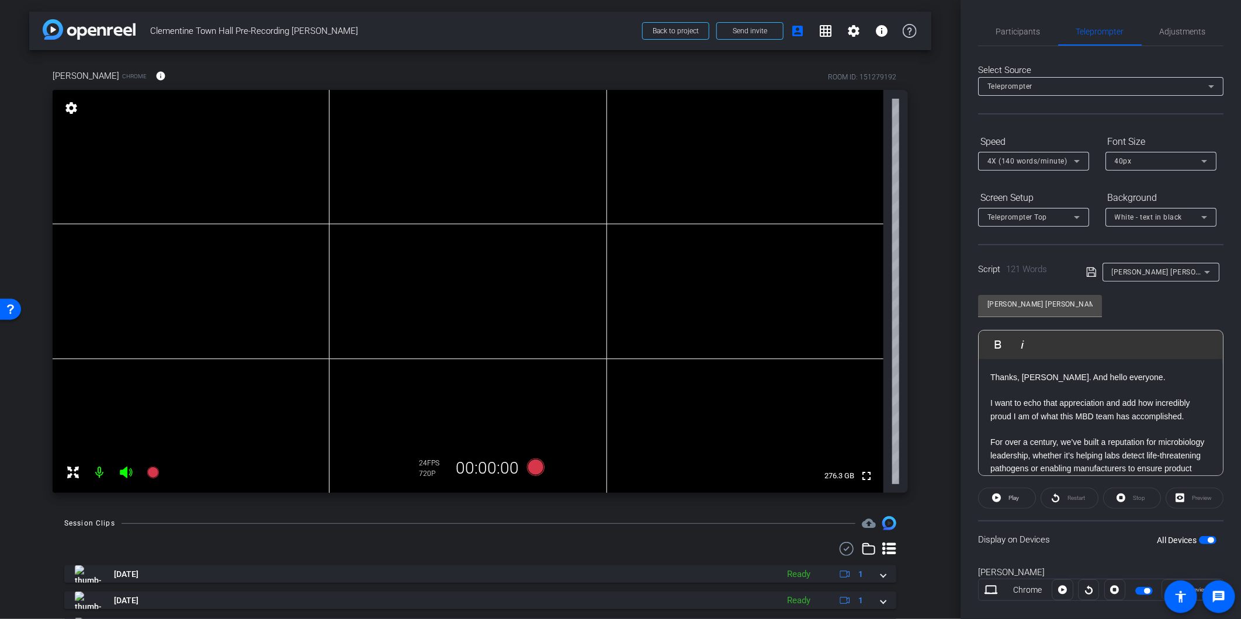
drag, startPoint x: 1216, startPoint y: 387, endPoint x: 1213, endPoint y: 374, distance: 13.7
click at [1032, 374] on div "Play Play from this location Play Selected Play and display the selected text o…" at bounding box center [1100, 403] width 245 height 146
click at [534, 468] on icon at bounding box center [536, 468] width 18 height 18
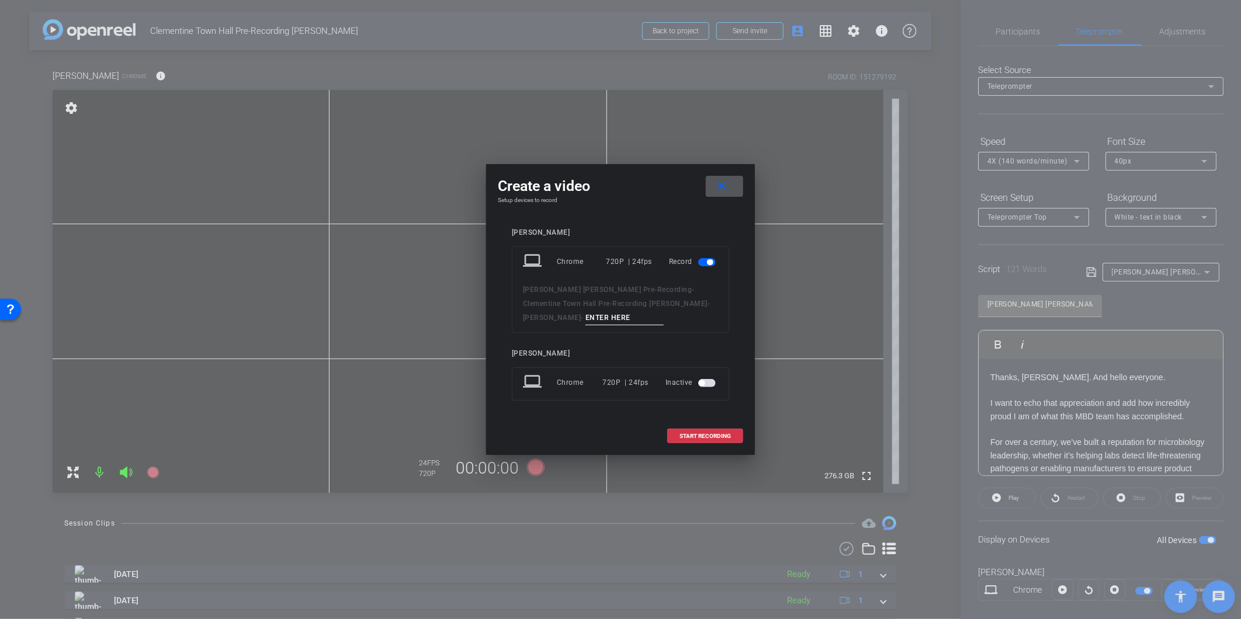
click at [639, 314] on input at bounding box center [624, 318] width 78 height 15
type input "[PERSON_NAME] - Final Take"
click at [697, 437] on span "START RECORDING" at bounding box center [704, 436] width 51 height 6
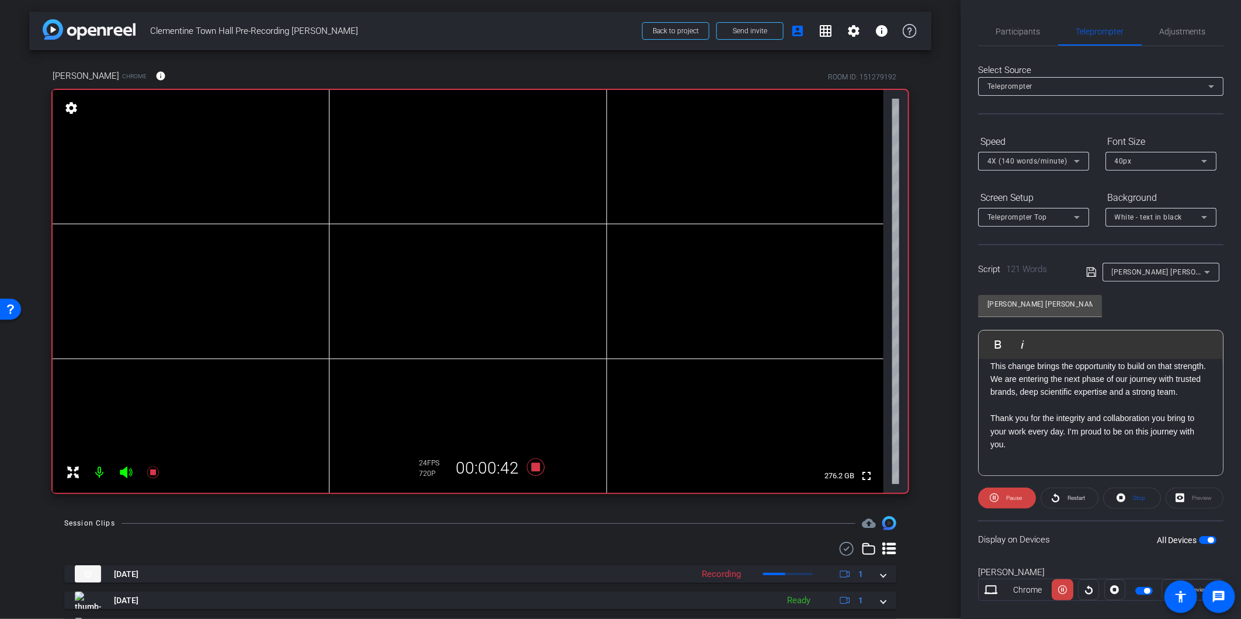
scroll to position [194, 0]
click at [530, 469] on icon at bounding box center [536, 468] width 18 height 18
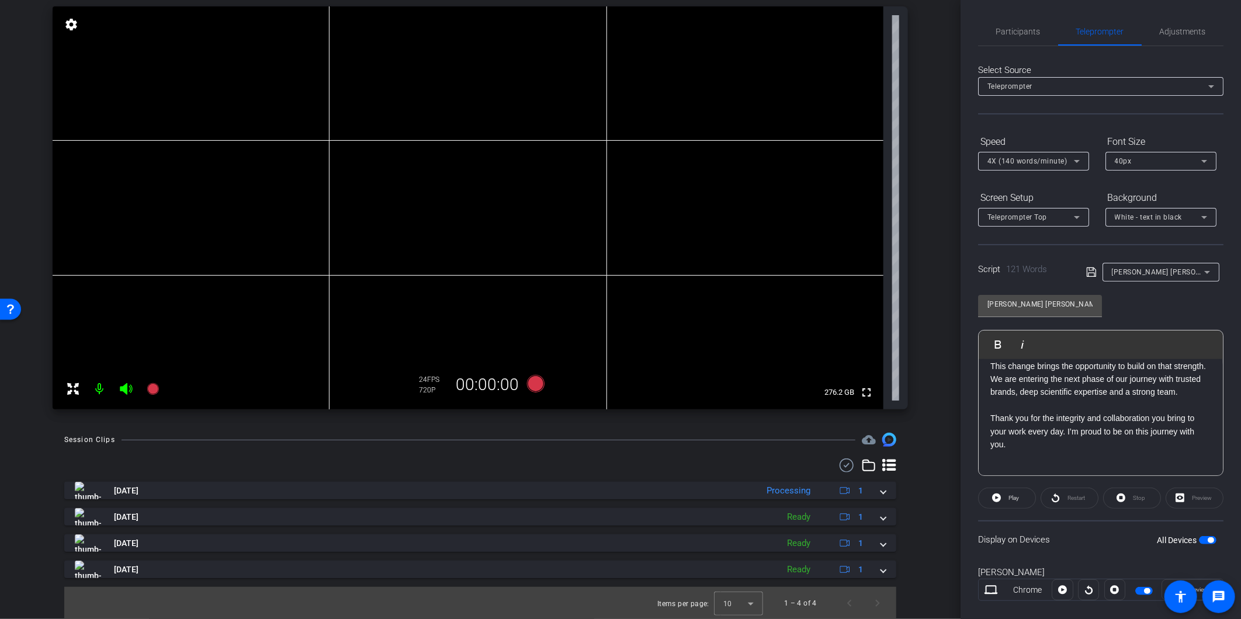
scroll to position [84, 0]
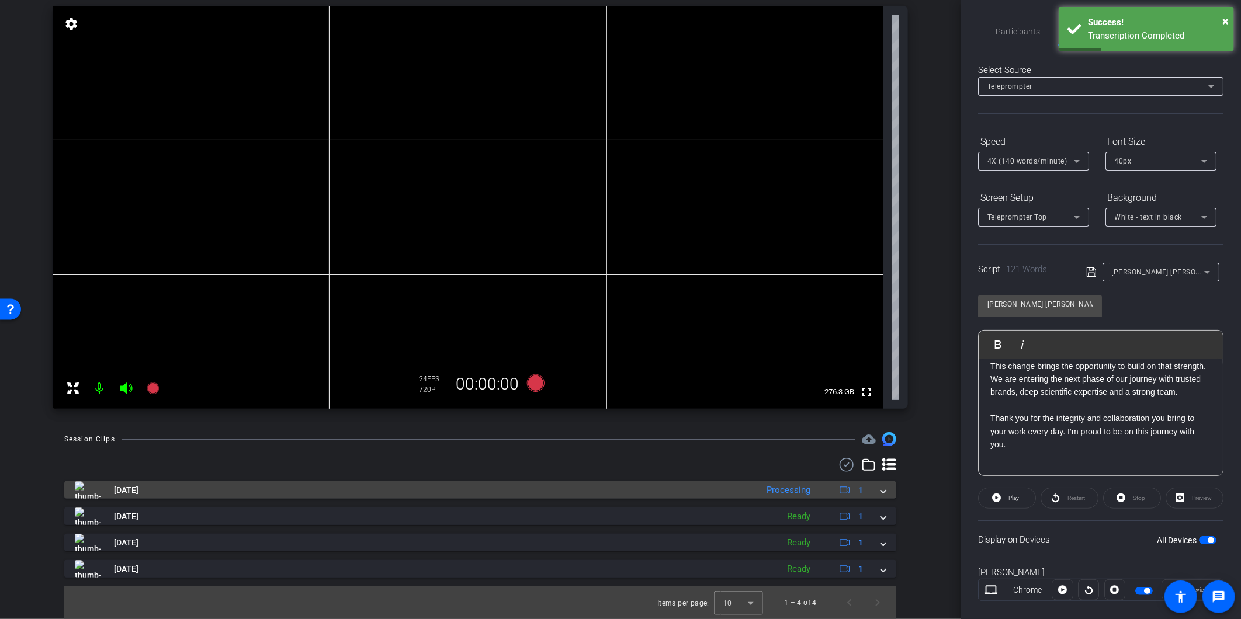
click at [881, 493] on span at bounding box center [883, 490] width 5 height 12
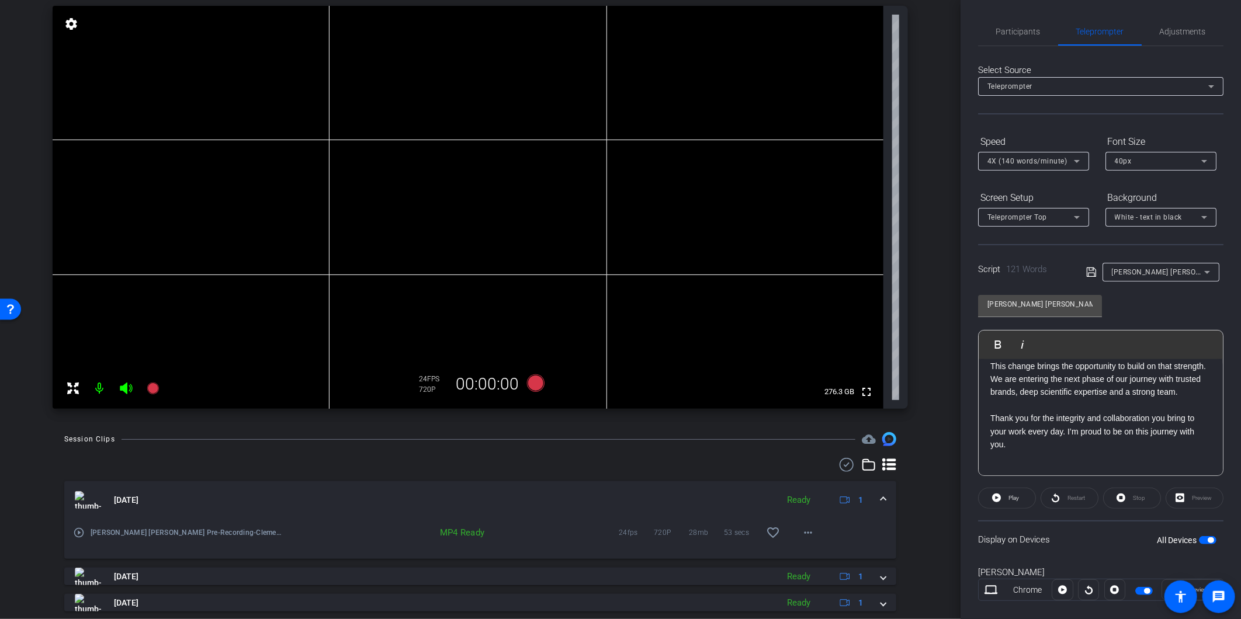
scroll to position [0, 0]
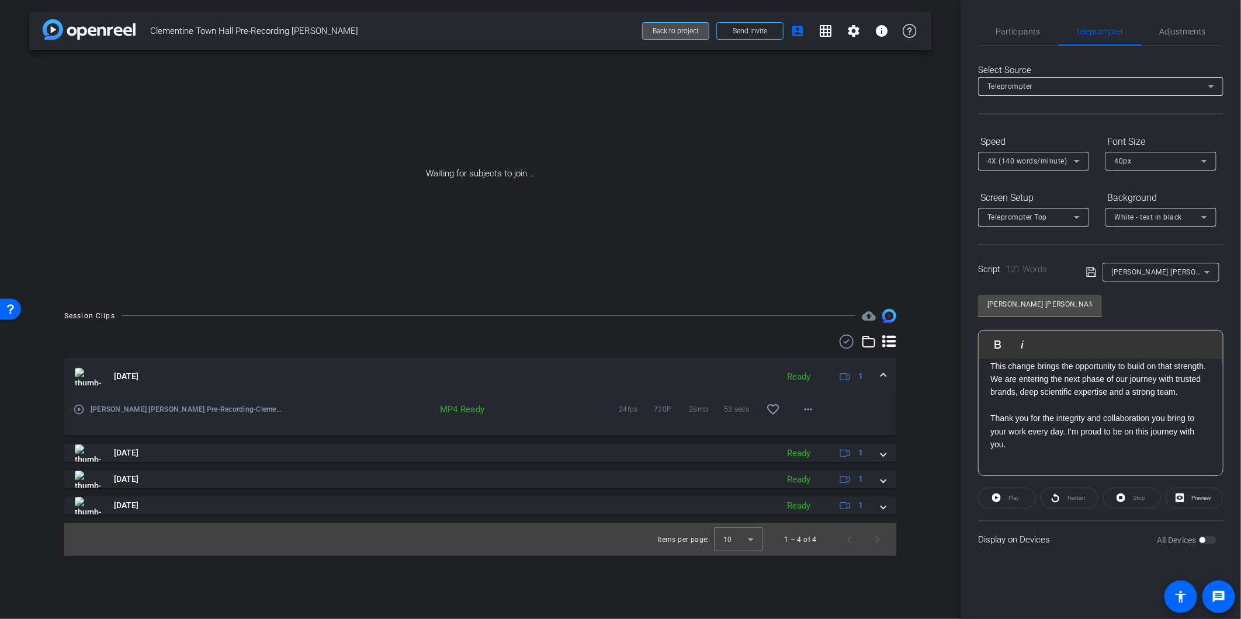
click at [686, 30] on span "Back to project" at bounding box center [675, 31] width 46 height 8
